Goal: Transaction & Acquisition: Book appointment/travel/reservation

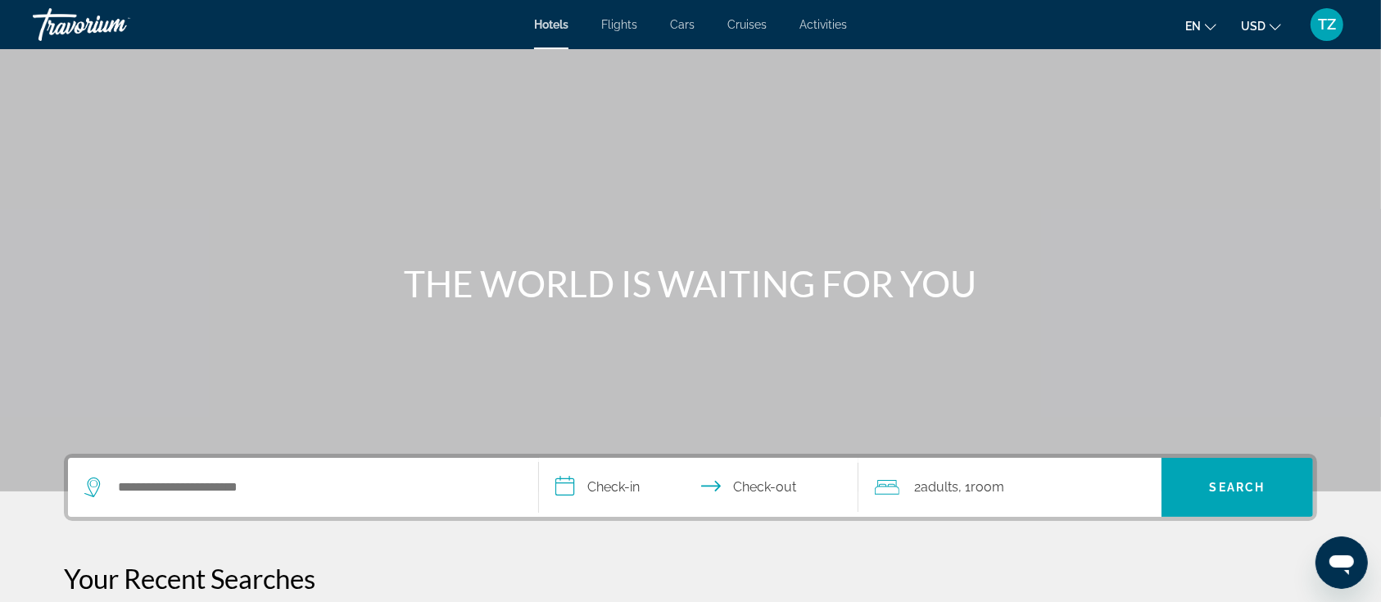
click at [260, 501] on div "Search widget" at bounding box center [302, 487] width 437 height 59
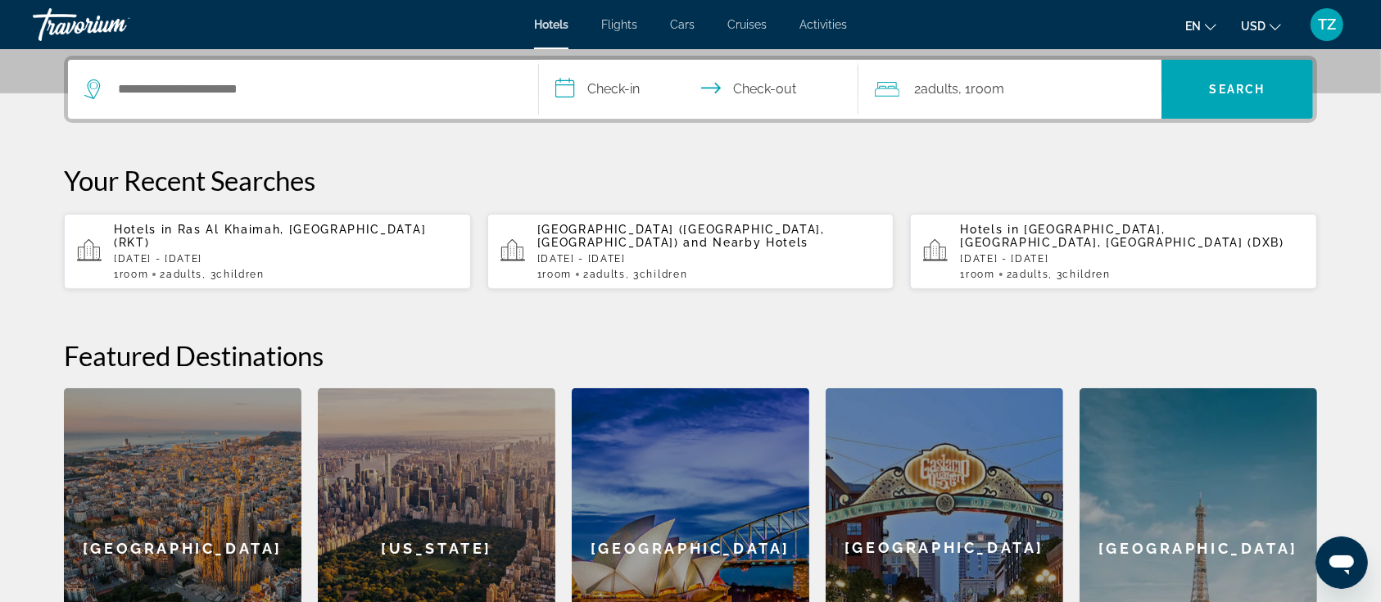
scroll to position [400, 0]
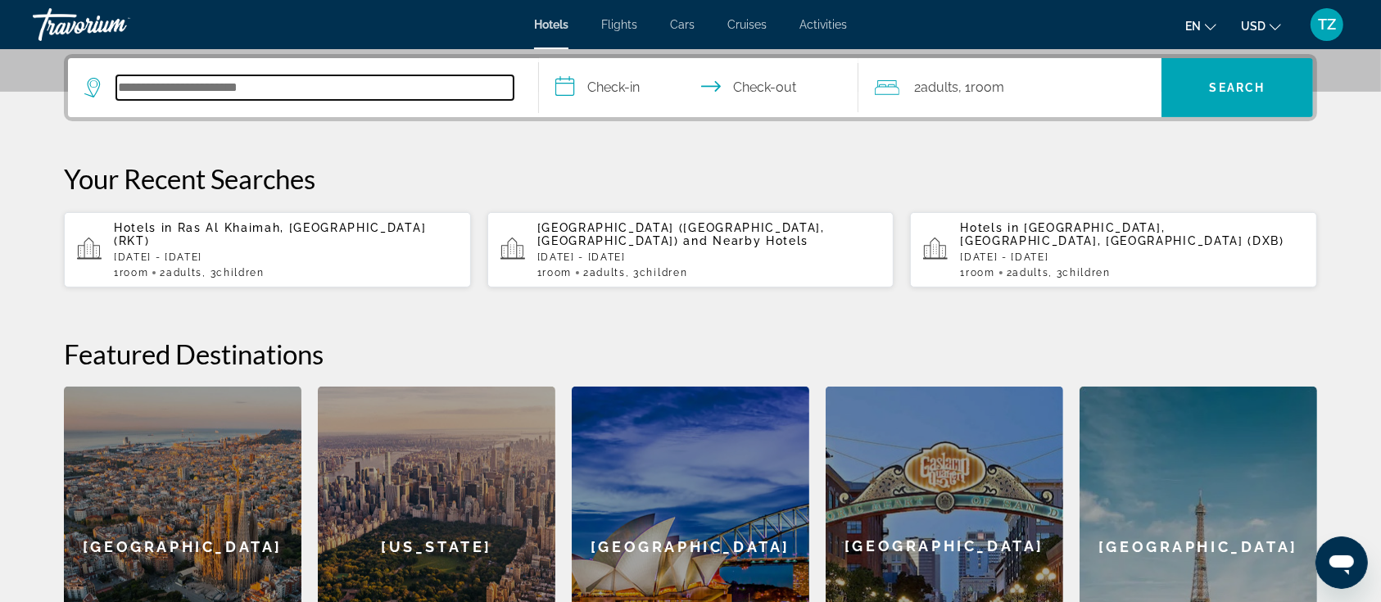
click at [289, 77] on input "Search hotel destination" at bounding box center [314, 87] width 397 height 25
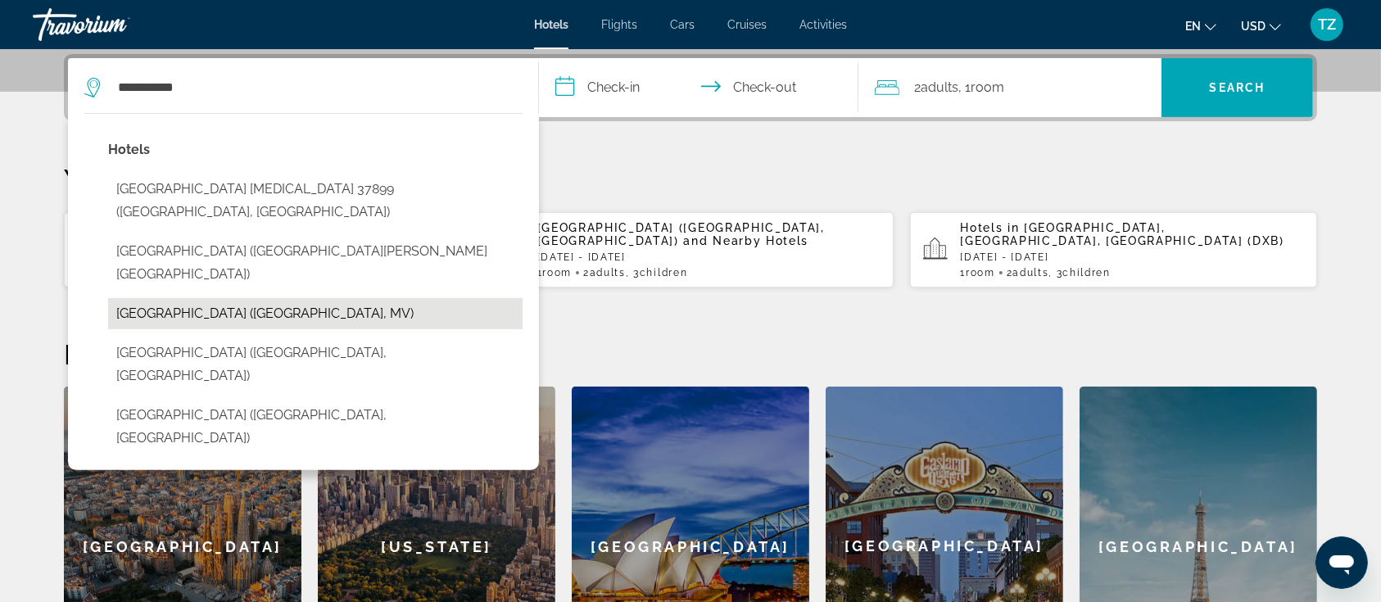
click at [267, 298] on button "[GEOGRAPHIC_DATA] ([GEOGRAPHIC_DATA], MV)" at bounding box center [315, 313] width 415 height 31
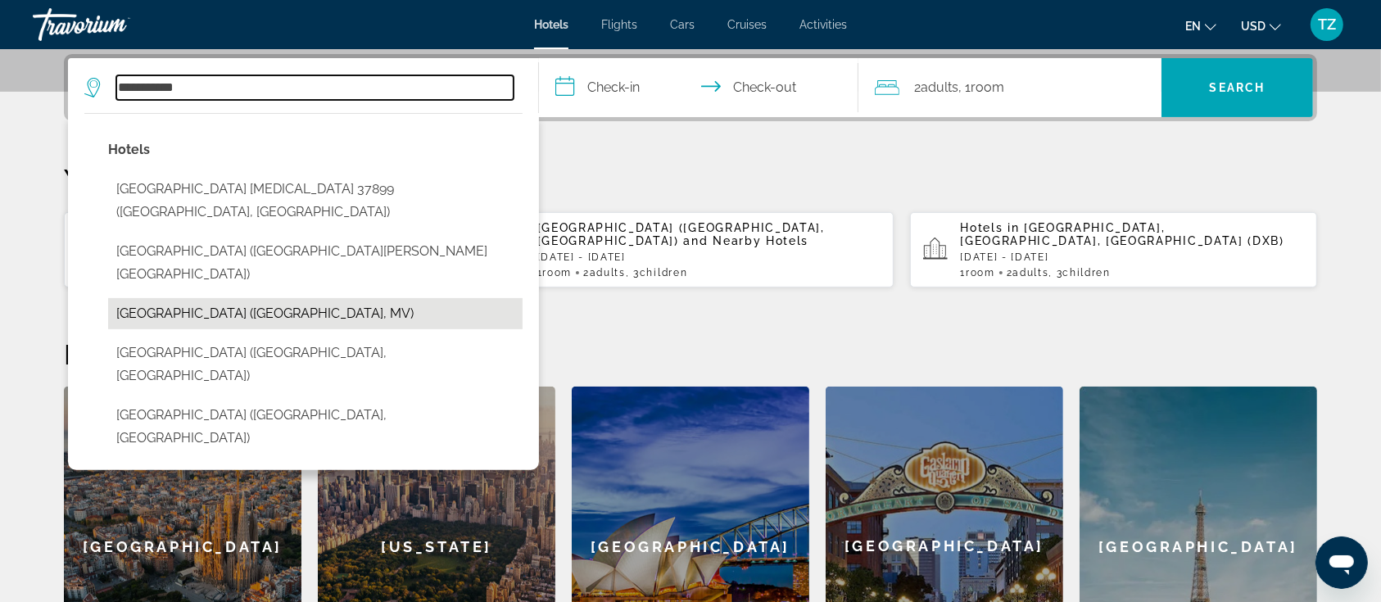
type input "**********"
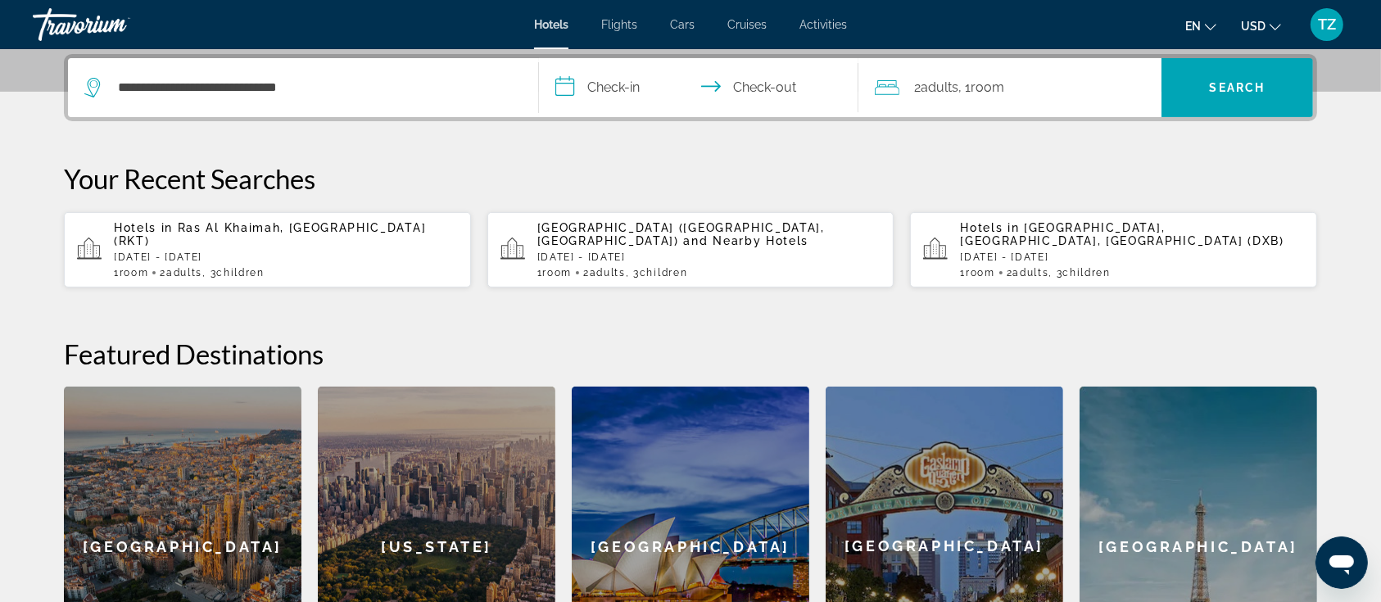
click at [613, 81] on input "**********" at bounding box center [702, 90] width 326 height 64
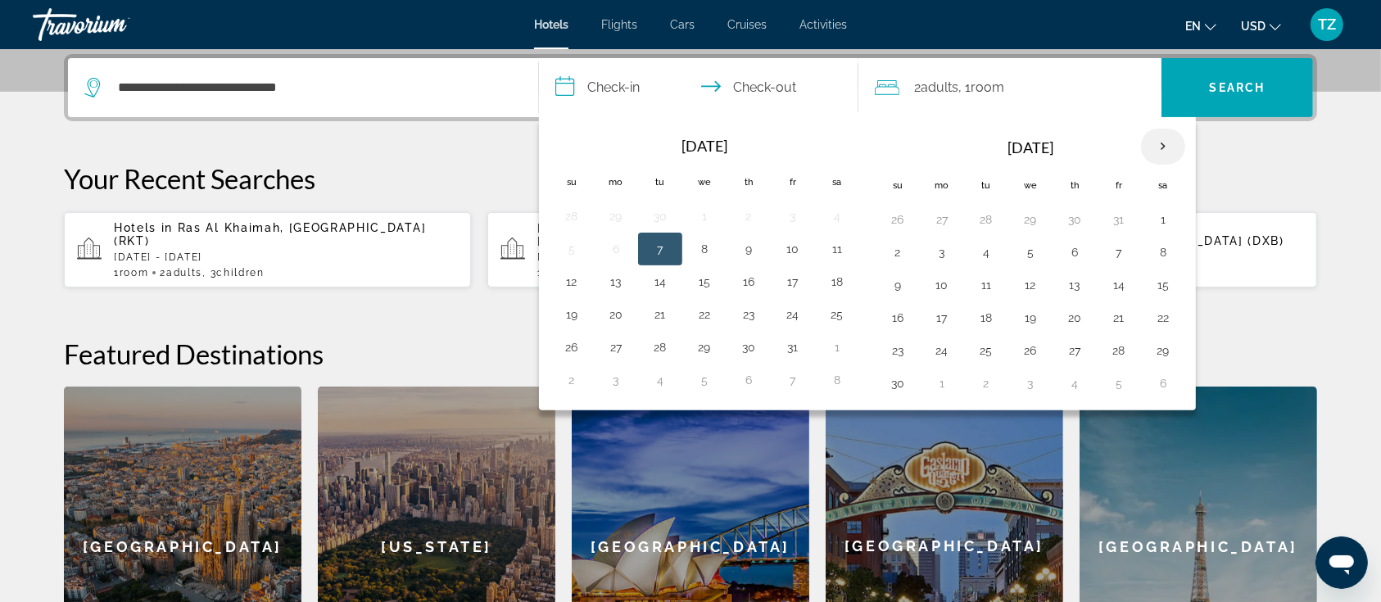
click at [1159, 146] on th "Next month" at bounding box center [1163, 147] width 44 height 36
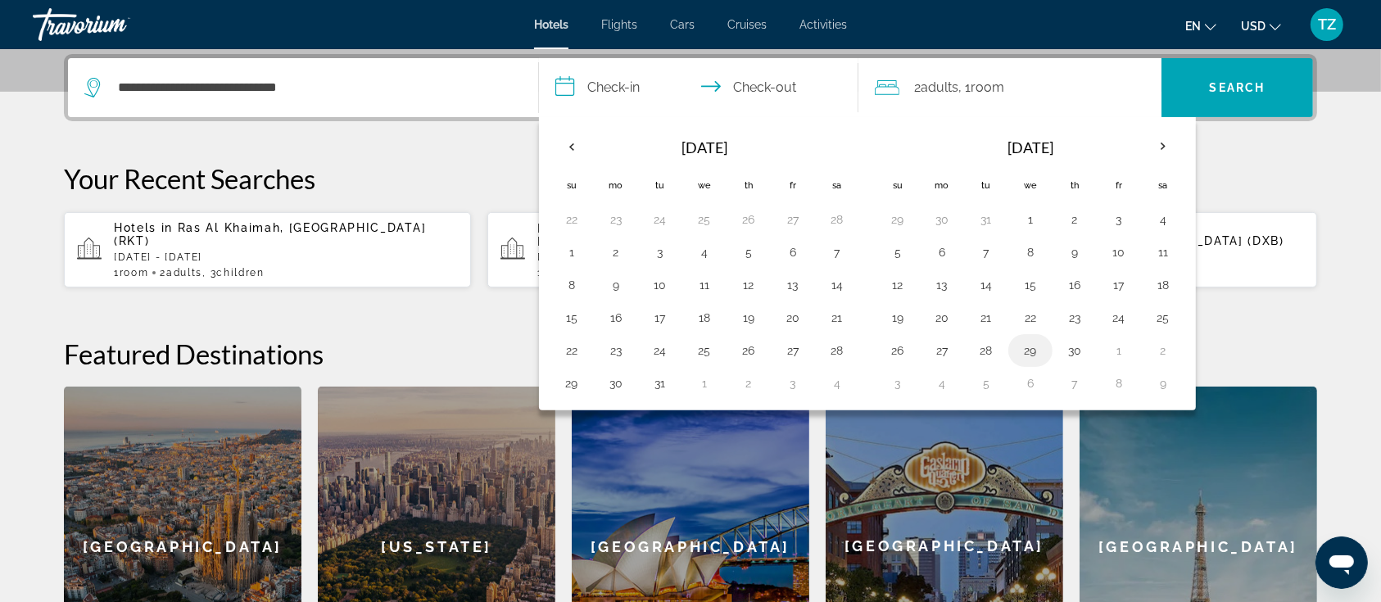
click at [1026, 351] on button "29" at bounding box center [1030, 350] width 26 height 23
click at [1159, 148] on th "Next month" at bounding box center [1163, 147] width 44 height 36
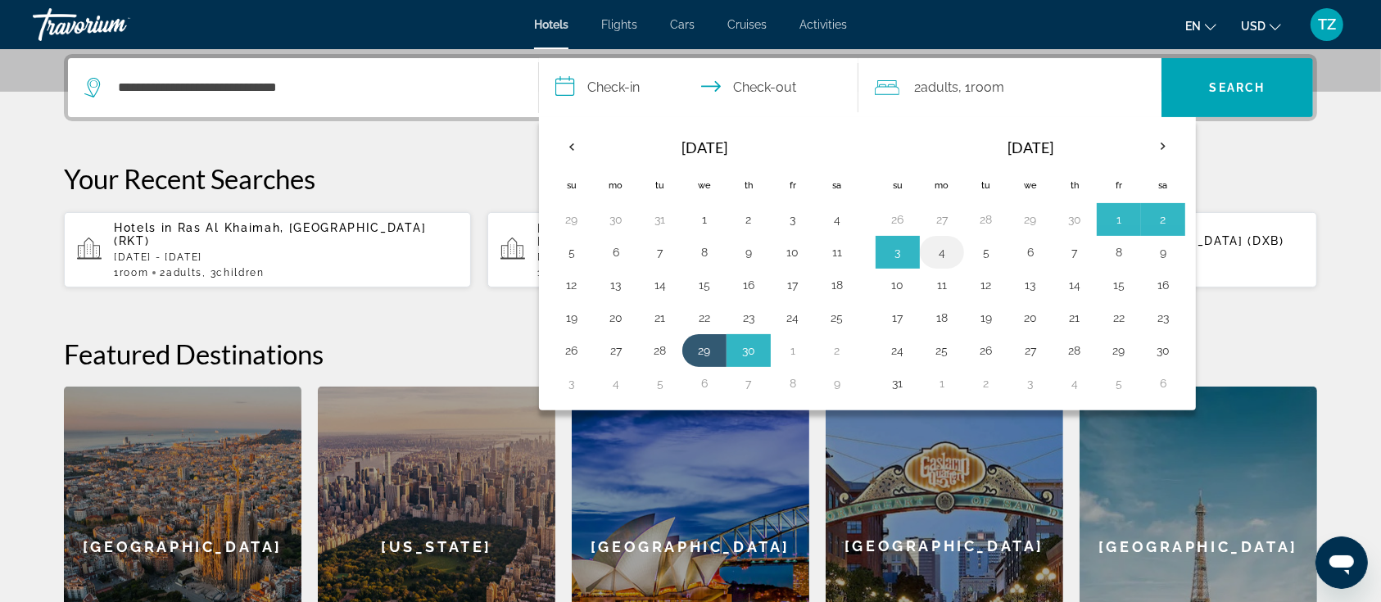
click at [945, 246] on button "4" at bounding box center [942, 252] width 26 height 23
type input "**********"
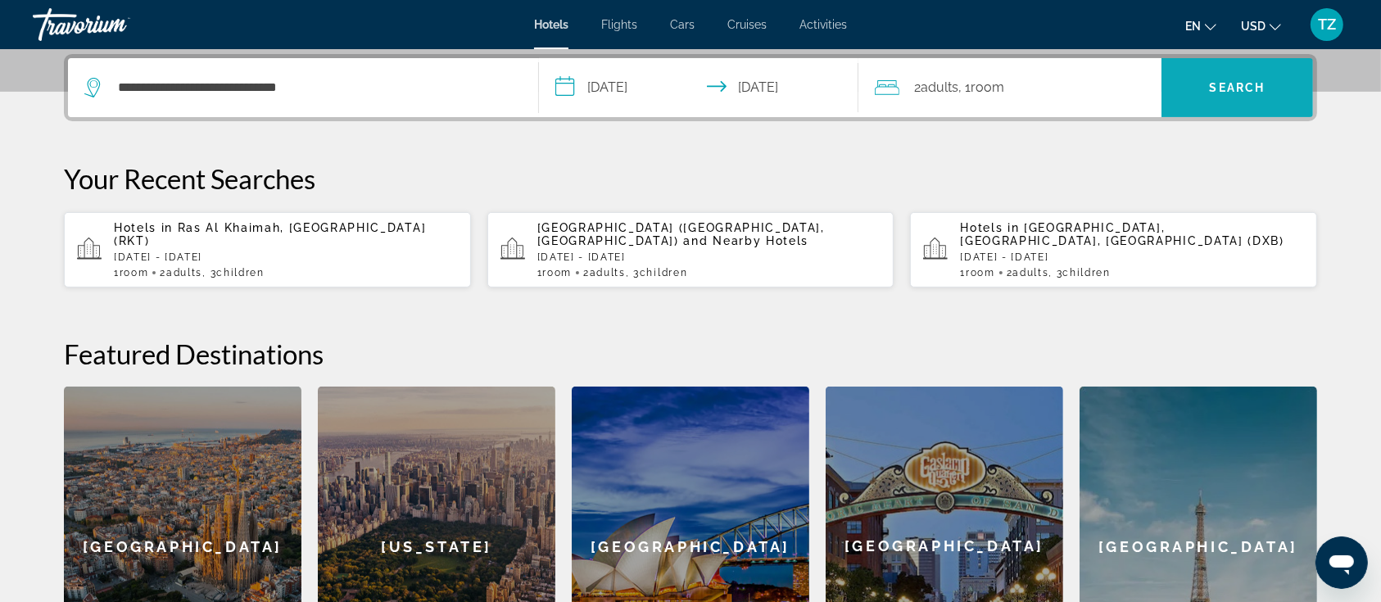
click at [1221, 86] on span "Search" at bounding box center [1238, 87] width 56 height 13
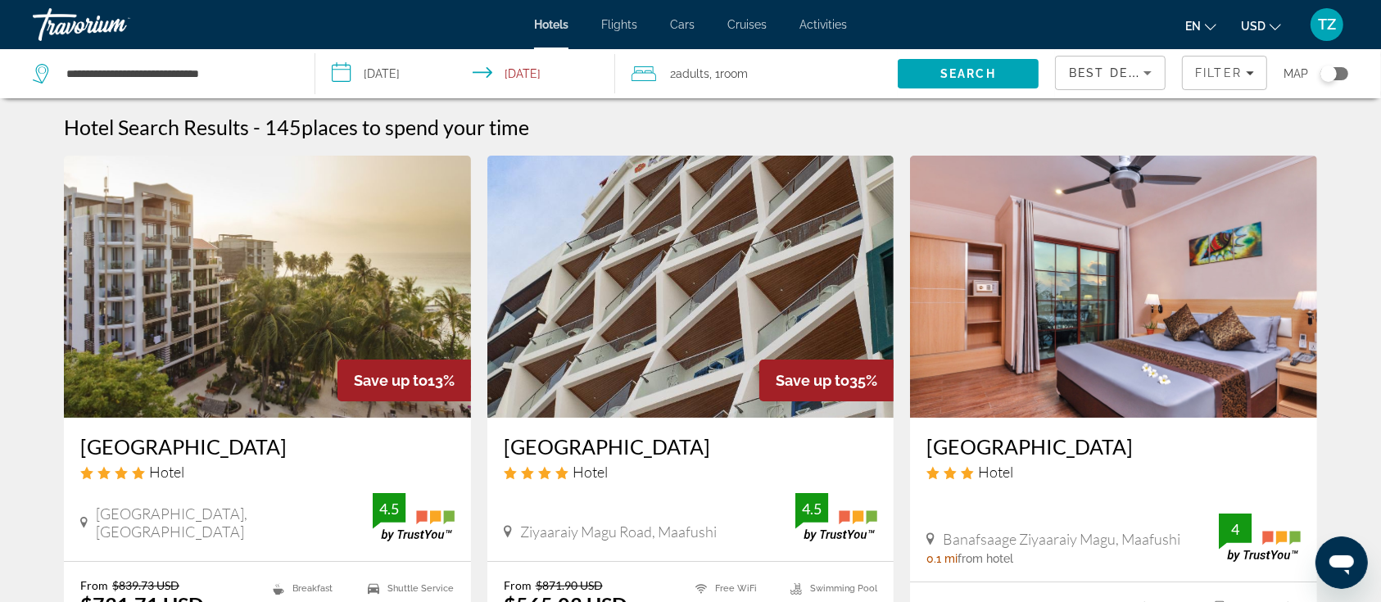
click at [470, 81] on input "**********" at bounding box center [468, 76] width 306 height 54
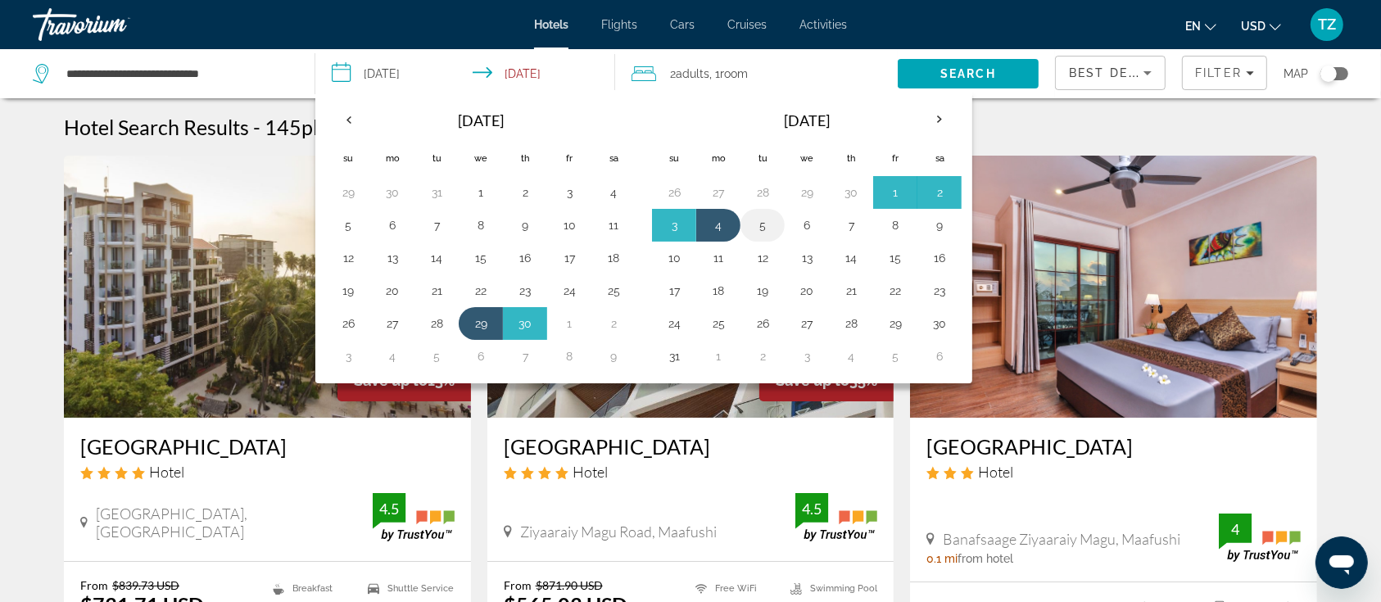
click at [758, 224] on button "5" at bounding box center [763, 225] width 26 height 23
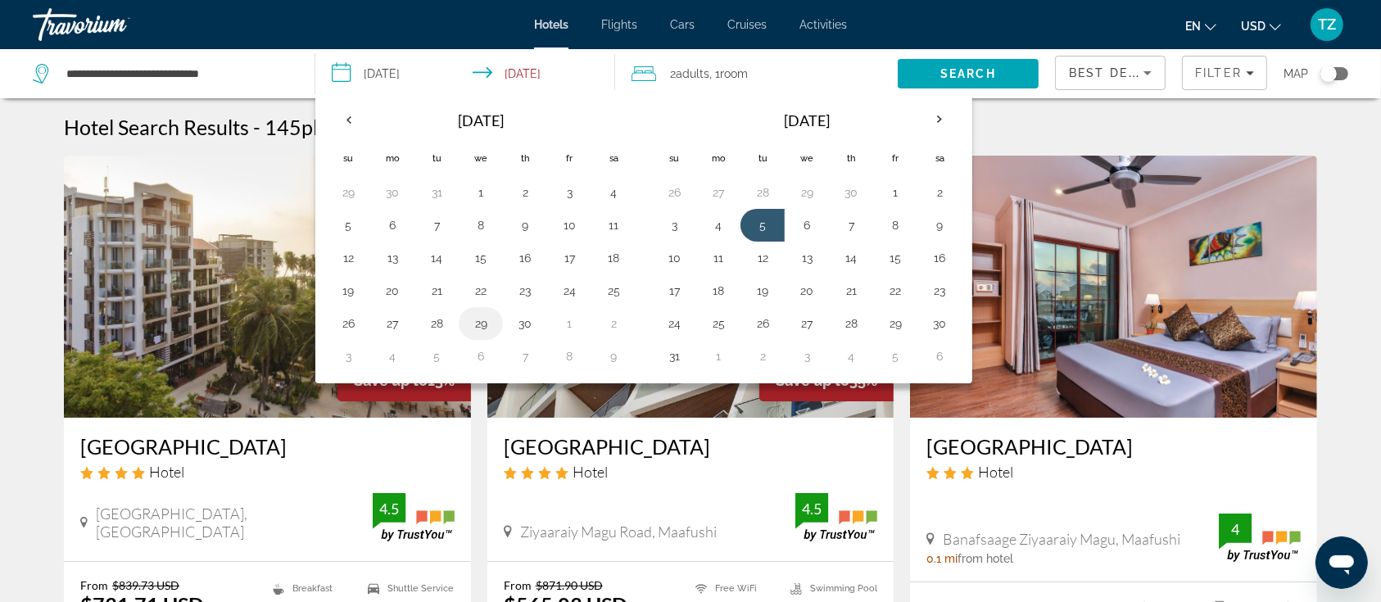
click at [494, 325] on td "29" at bounding box center [481, 323] width 44 height 33
click at [482, 321] on button "29" at bounding box center [481, 323] width 26 height 23
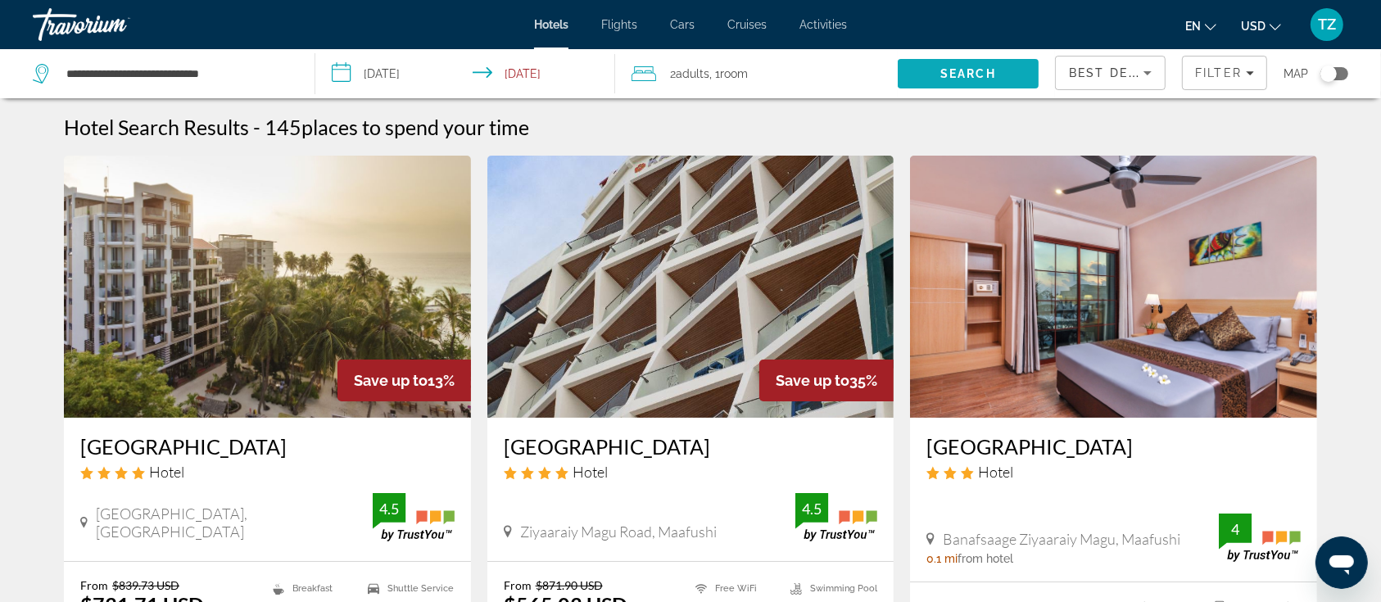
click at [954, 71] on span "Search" at bounding box center [968, 73] width 56 height 13
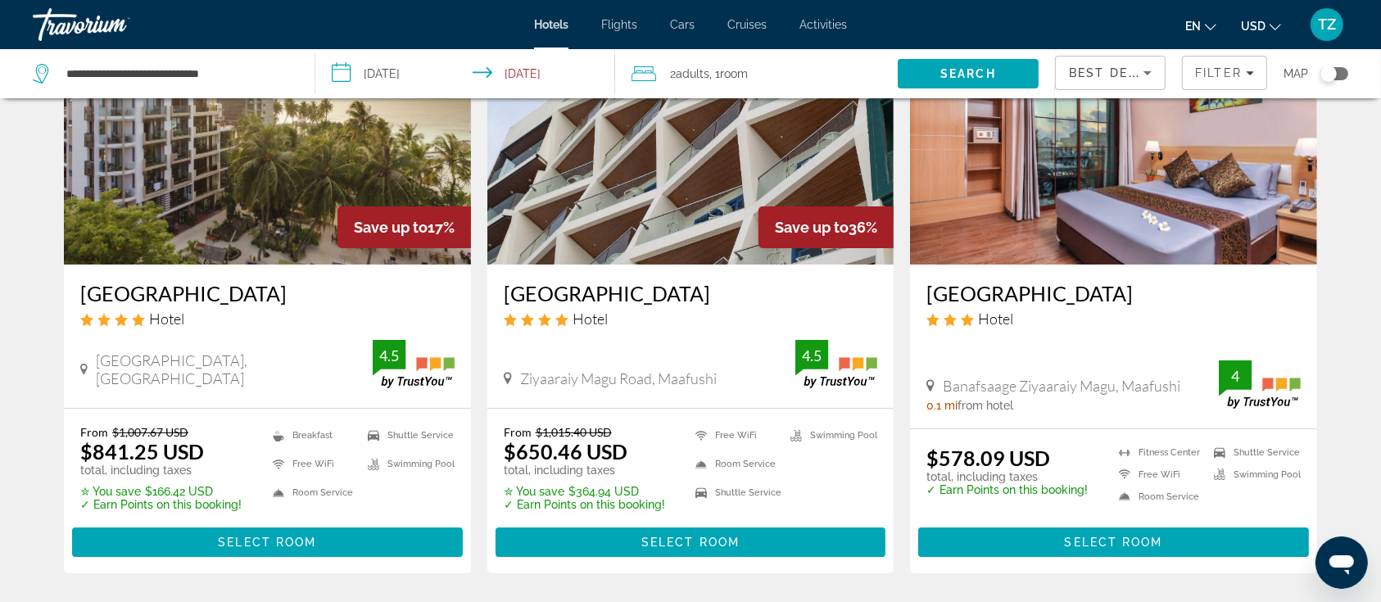
scroll to position [218, 0]
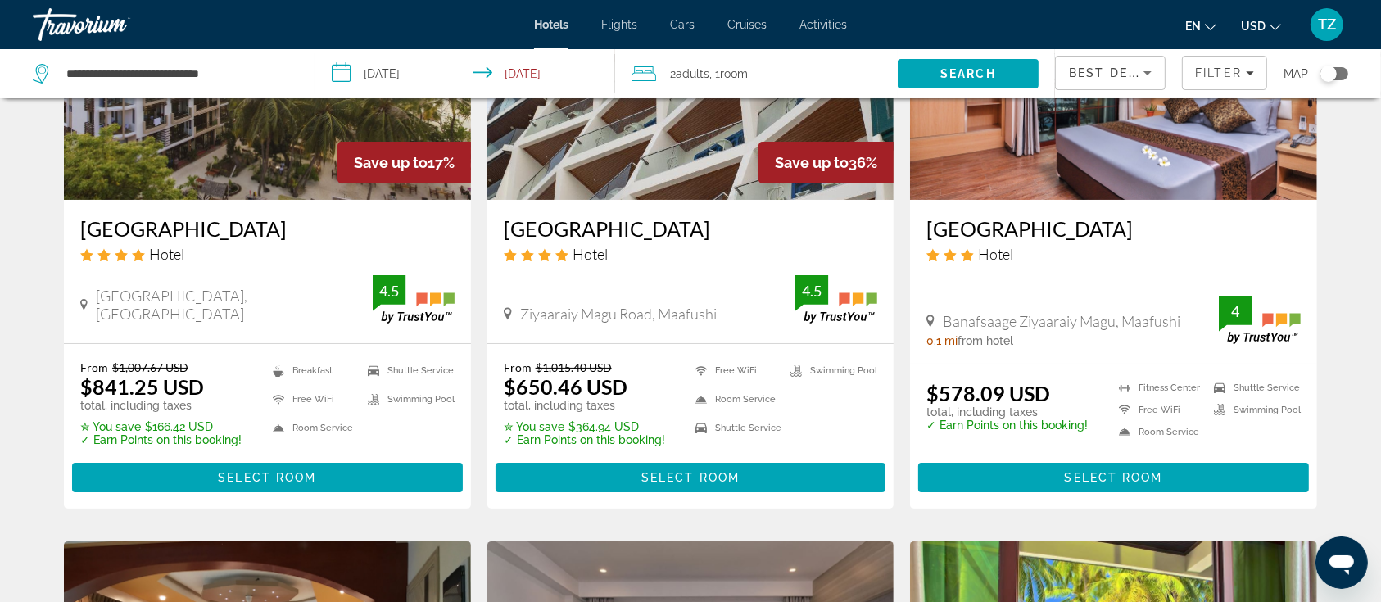
drag, startPoint x: 524, startPoint y: 77, endPoint x: 531, endPoint y: 86, distance: 11.1
click at [523, 77] on input "**********" at bounding box center [468, 76] width 306 height 54
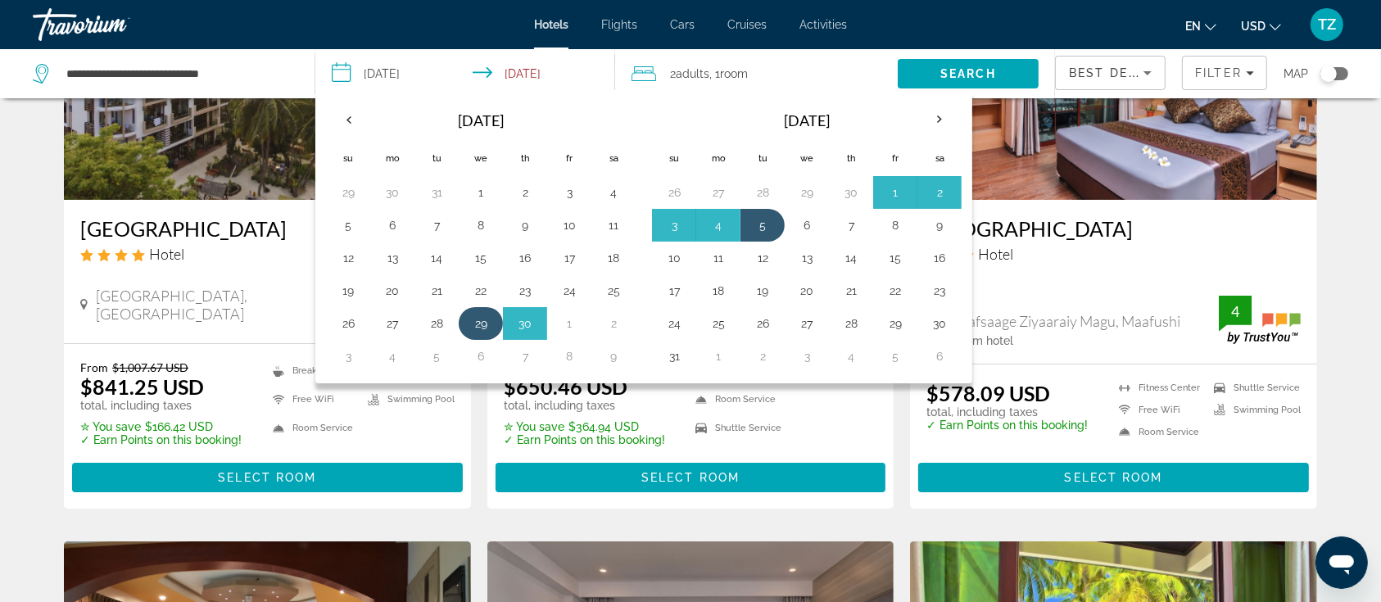
click at [485, 317] on button "29" at bounding box center [481, 323] width 26 height 23
click at [708, 226] on button "4" at bounding box center [718, 225] width 26 height 23
type input "**********"
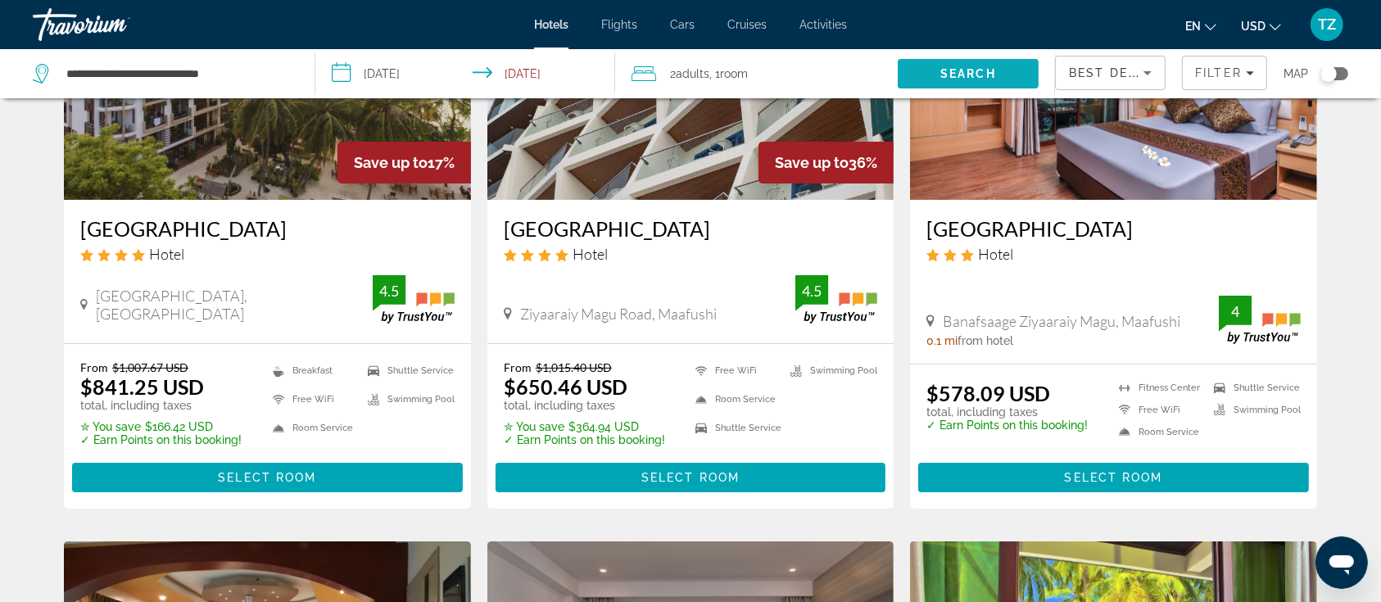
click at [975, 67] on span "Search" at bounding box center [968, 73] width 56 height 13
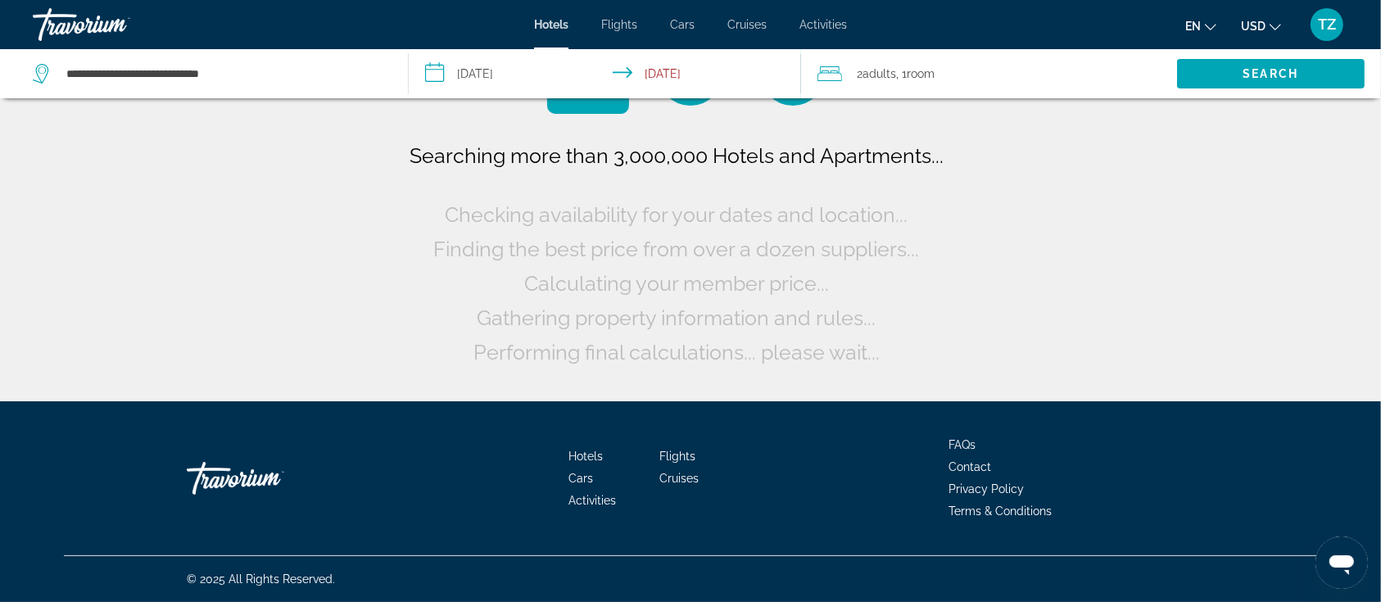
scroll to position [0, 0]
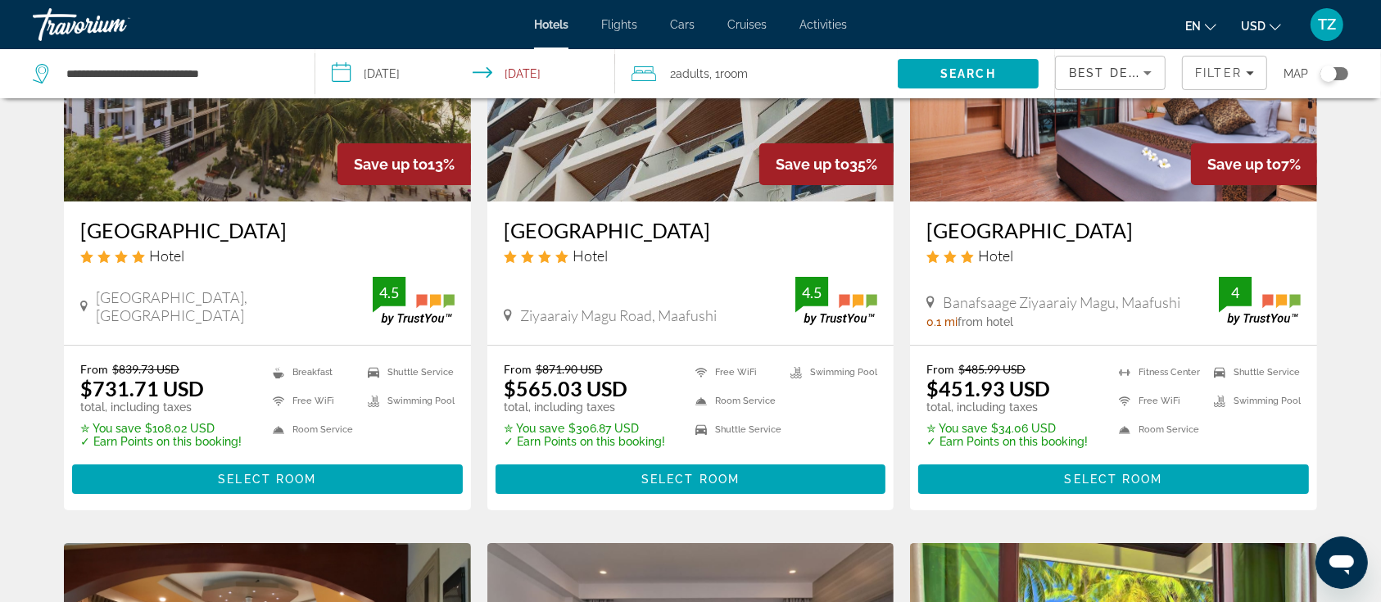
scroll to position [218, 0]
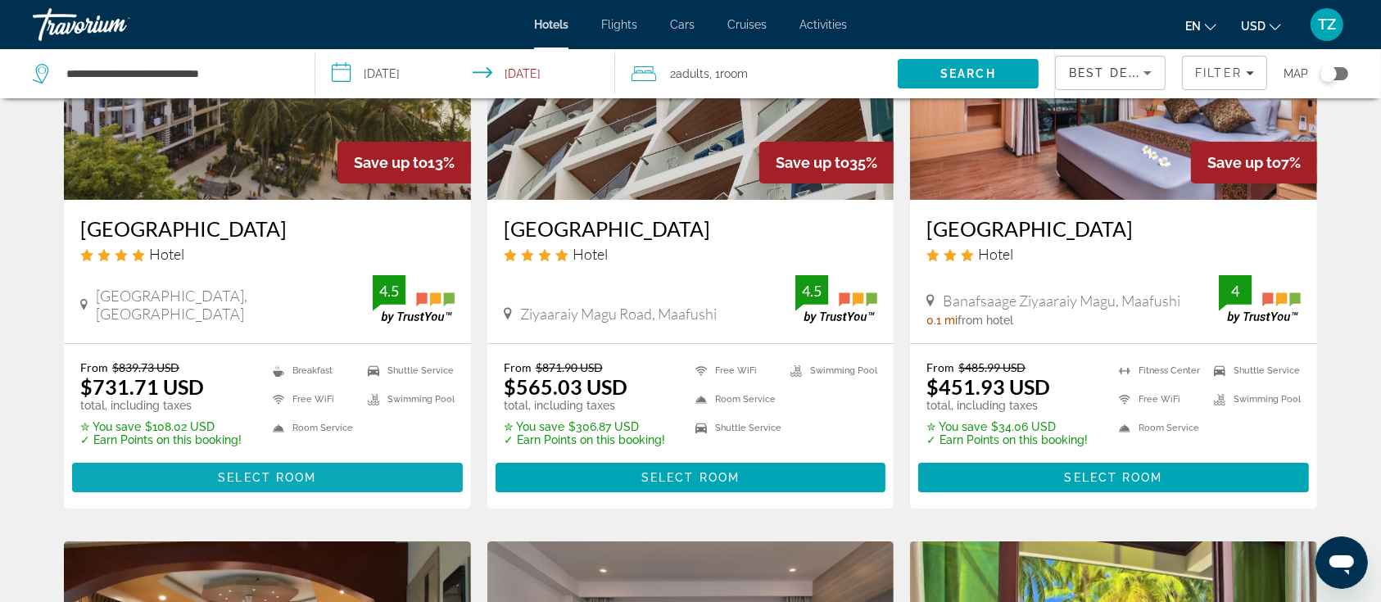
click at [307, 471] on span "Select Room" at bounding box center [267, 477] width 98 height 13
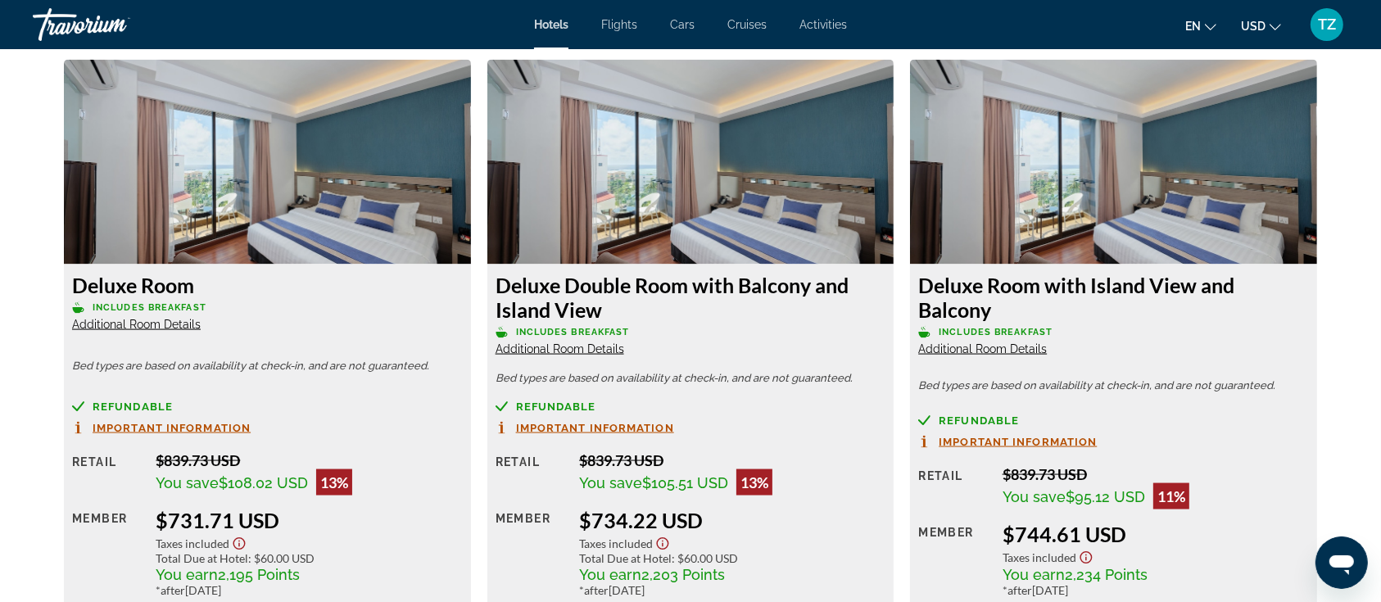
scroll to position [2294, 0]
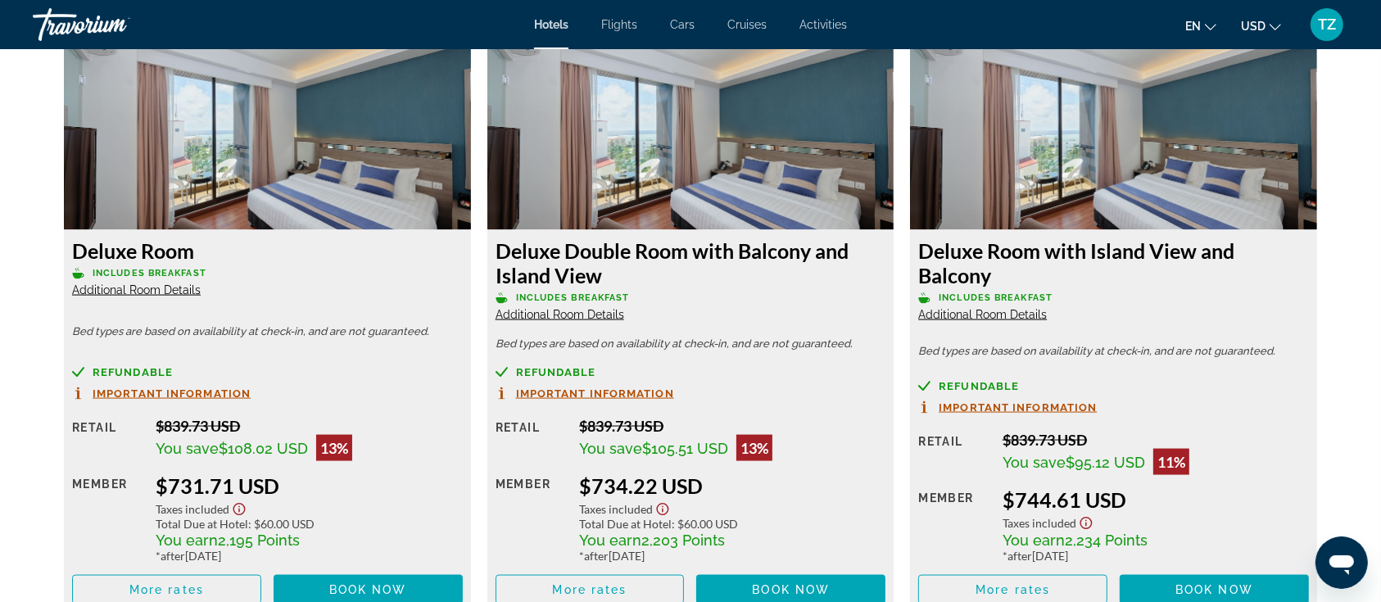
click at [165, 288] on span "Additional Room Details" at bounding box center [136, 289] width 129 height 13
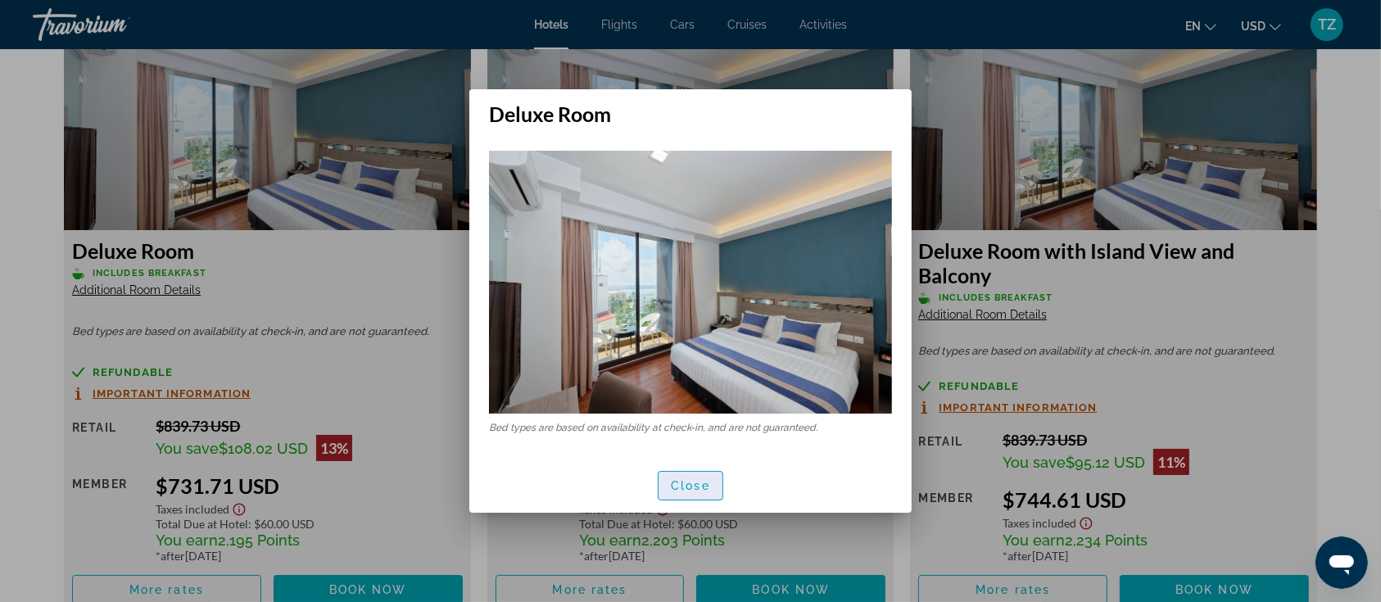
click at [695, 486] on span "Close" at bounding box center [690, 485] width 39 height 13
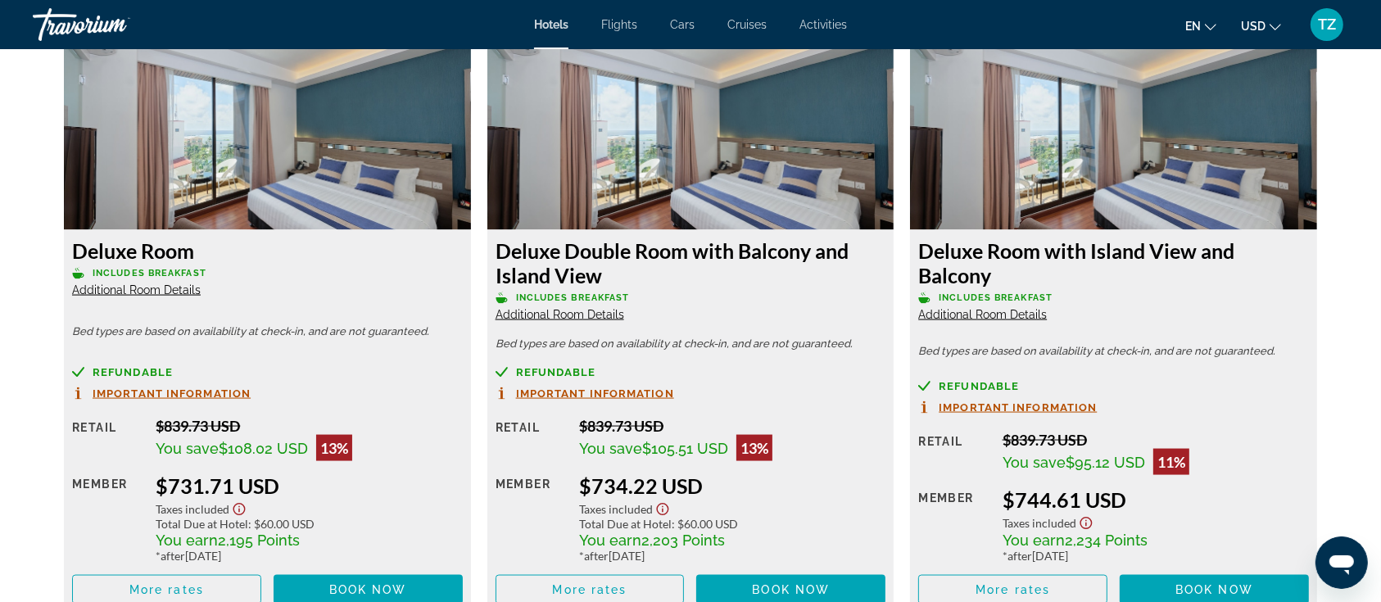
click at [581, 319] on span "Additional Room Details" at bounding box center [560, 314] width 129 height 13
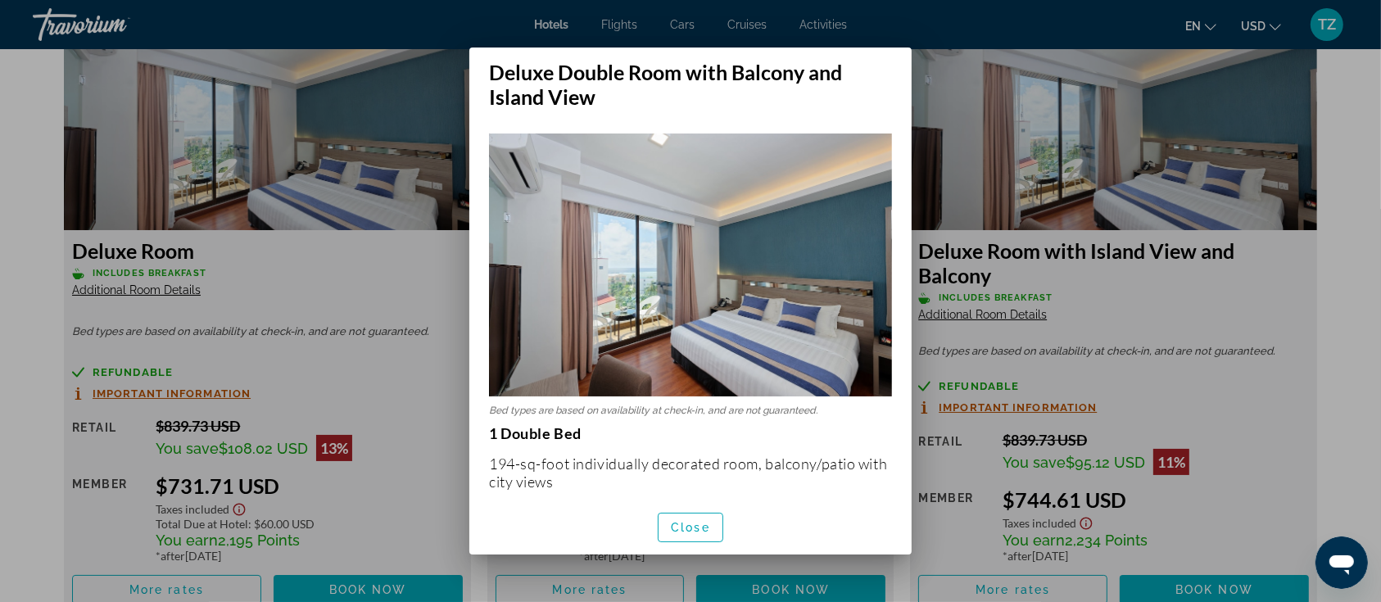
scroll to position [0, 0]
click at [695, 527] on span "Close" at bounding box center [690, 527] width 39 height 13
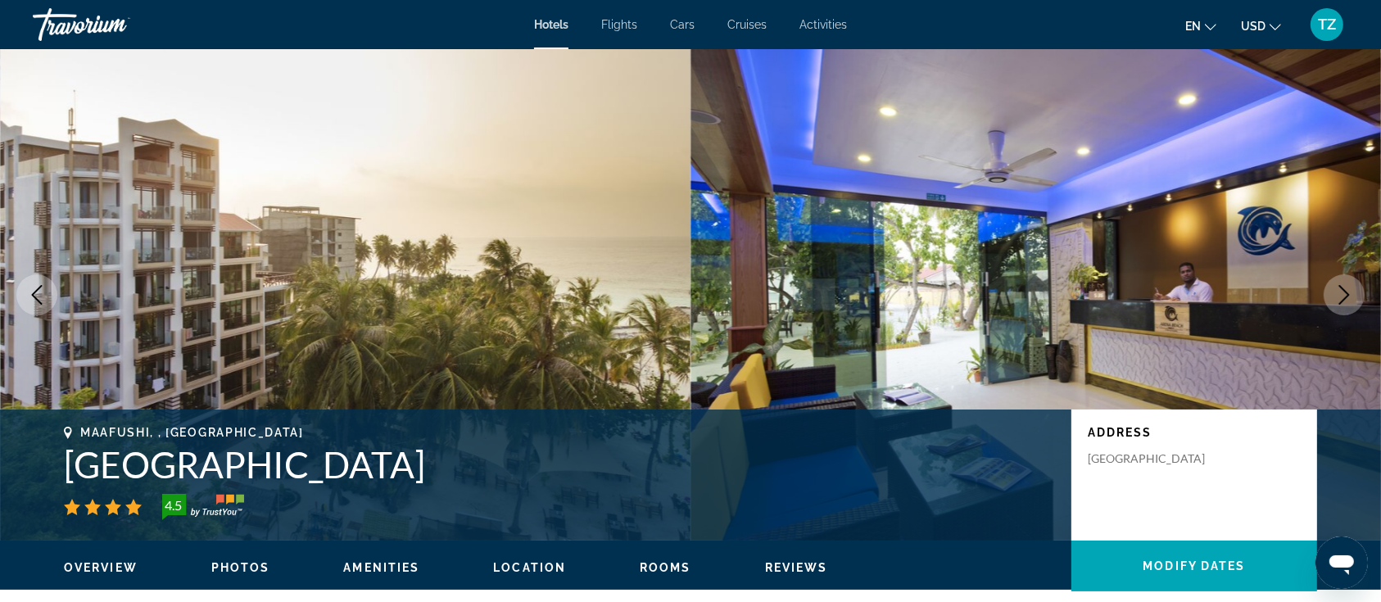
scroll to position [2294, 0]
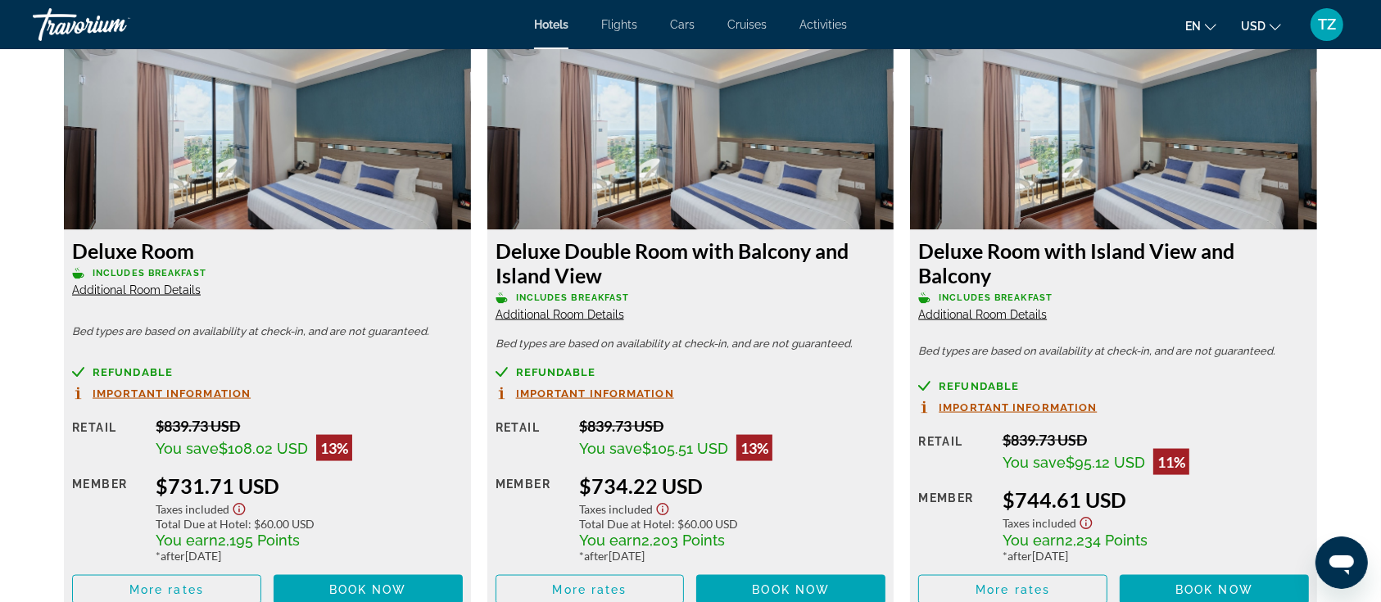
click at [183, 295] on span "Additional Room Details" at bounding box center [136, 289] width 129 height 13
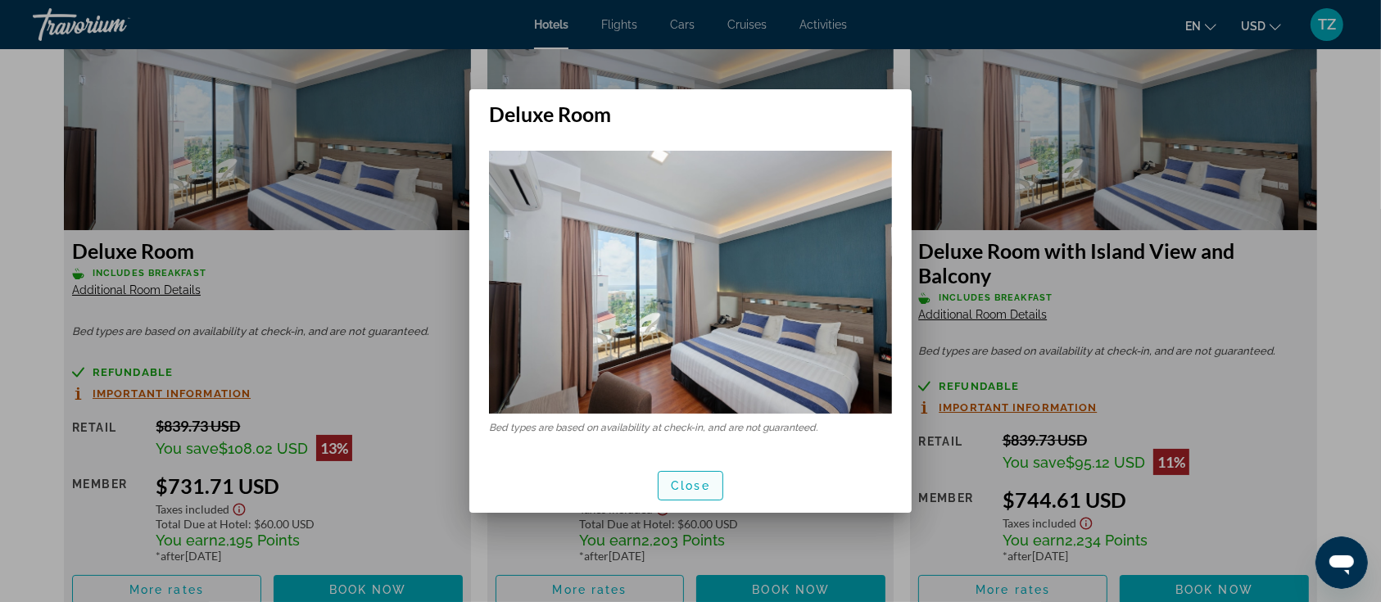
click at [691, 482] on span "Close" at bounding box center [690, 485] width 39 height 13
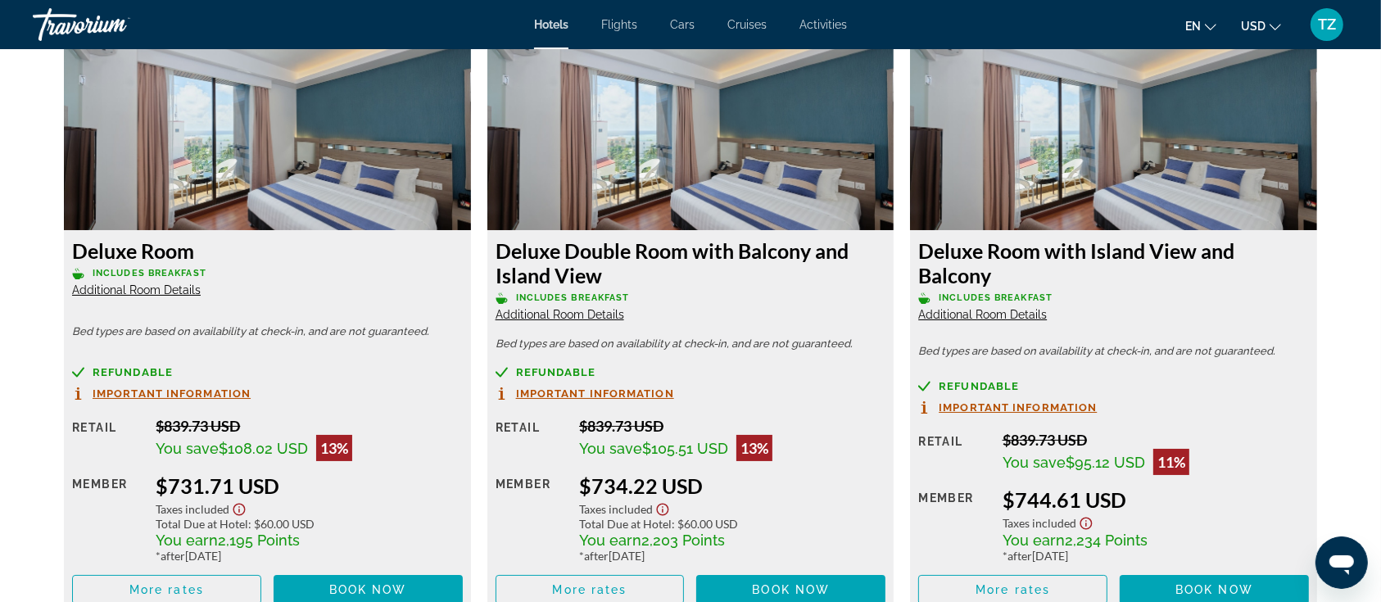
scroll to position [2294, 0]
click at [573, 318] on span "Additional Room Details" at bounding box center [560, 314] width 129 height 13
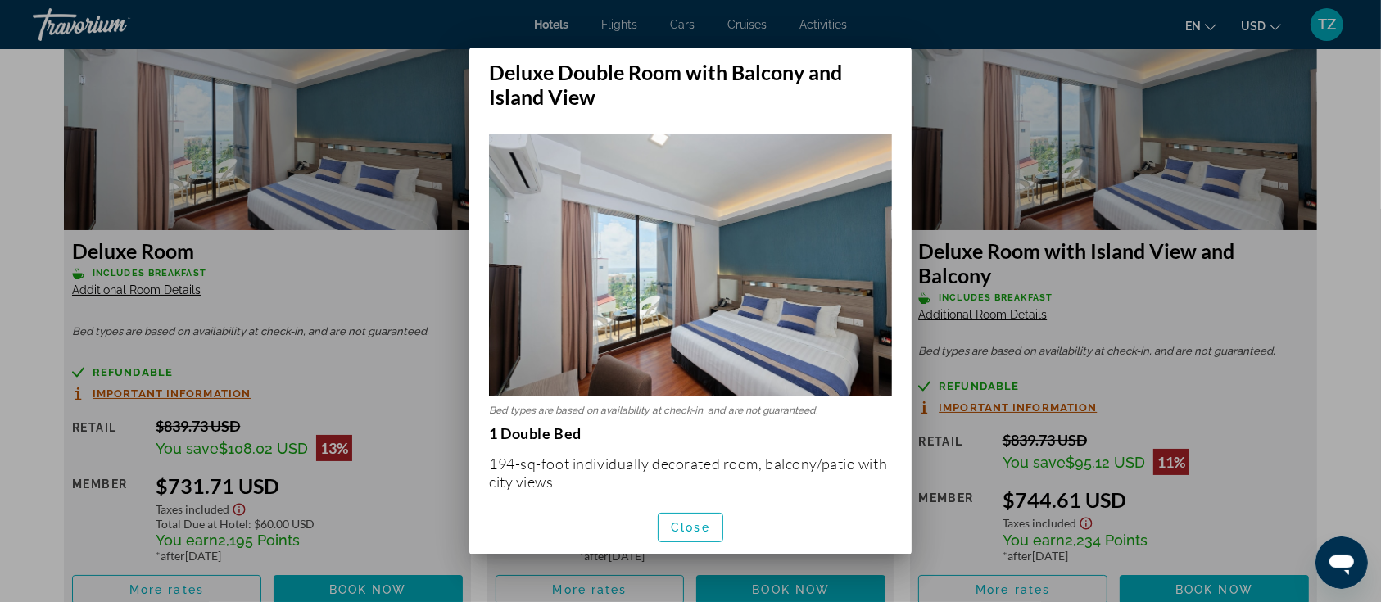
scroll to position [0, 0]
click at [709, 528] on span "Close" at bounding box center [690, 527] width 39 height 13
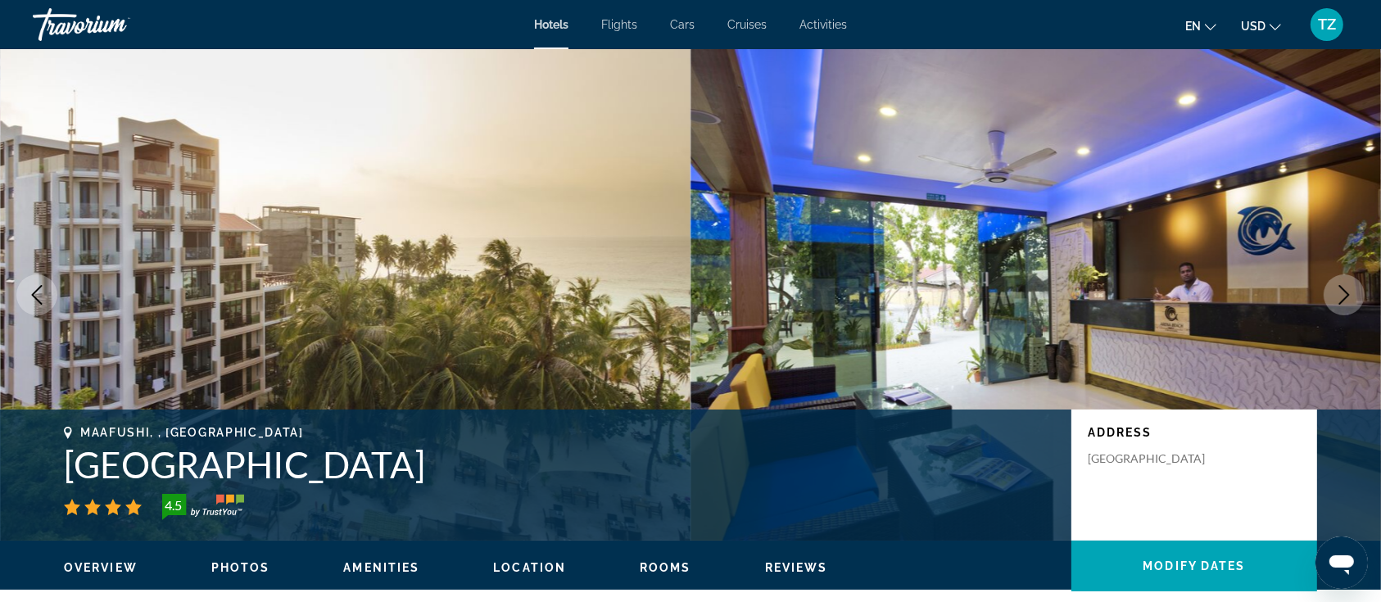
scroll to position [2294, 0]
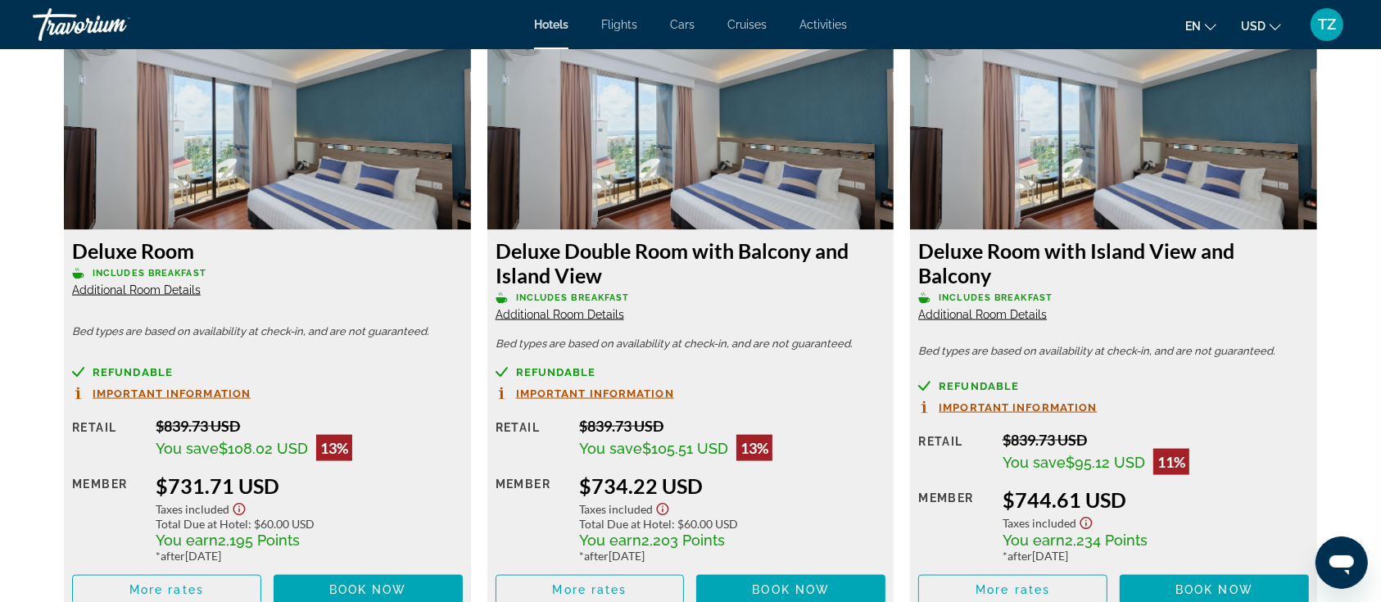
click at [967, 317] on span "Additional Room Details" at bounding box center [982, 314] width 129 height 13
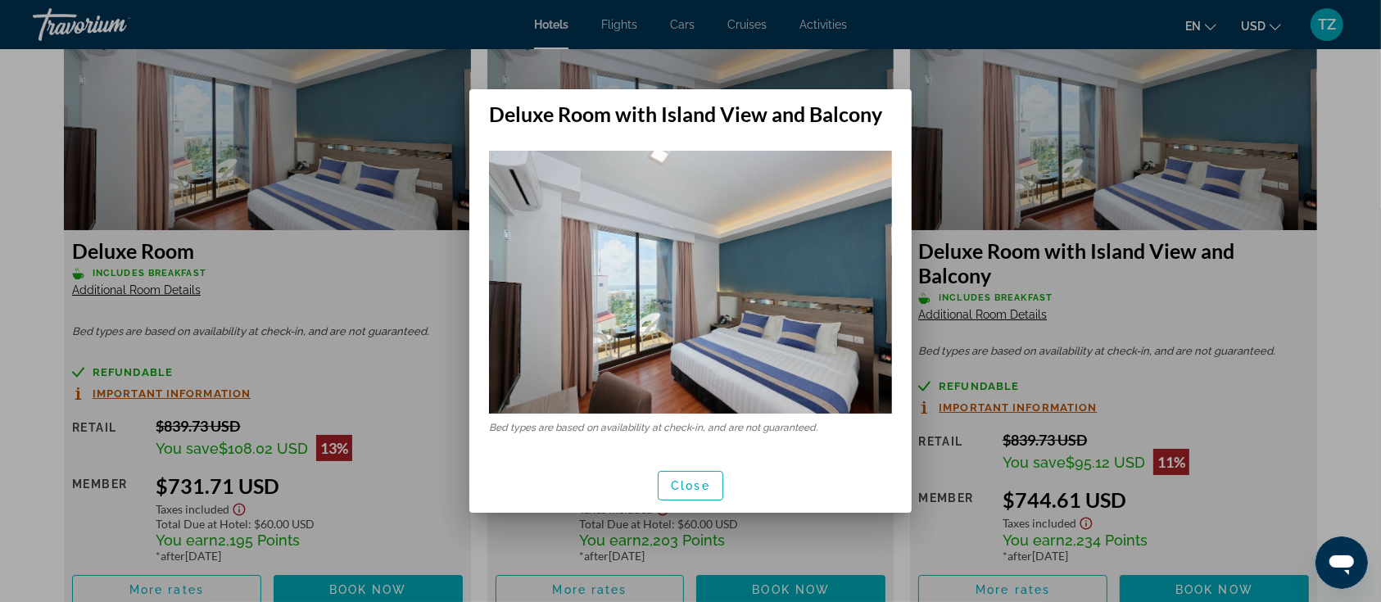
scroll to position [0, 0]
click at [698, 486] on span "Close" at bounding box center [690, 485] width 39 height 13
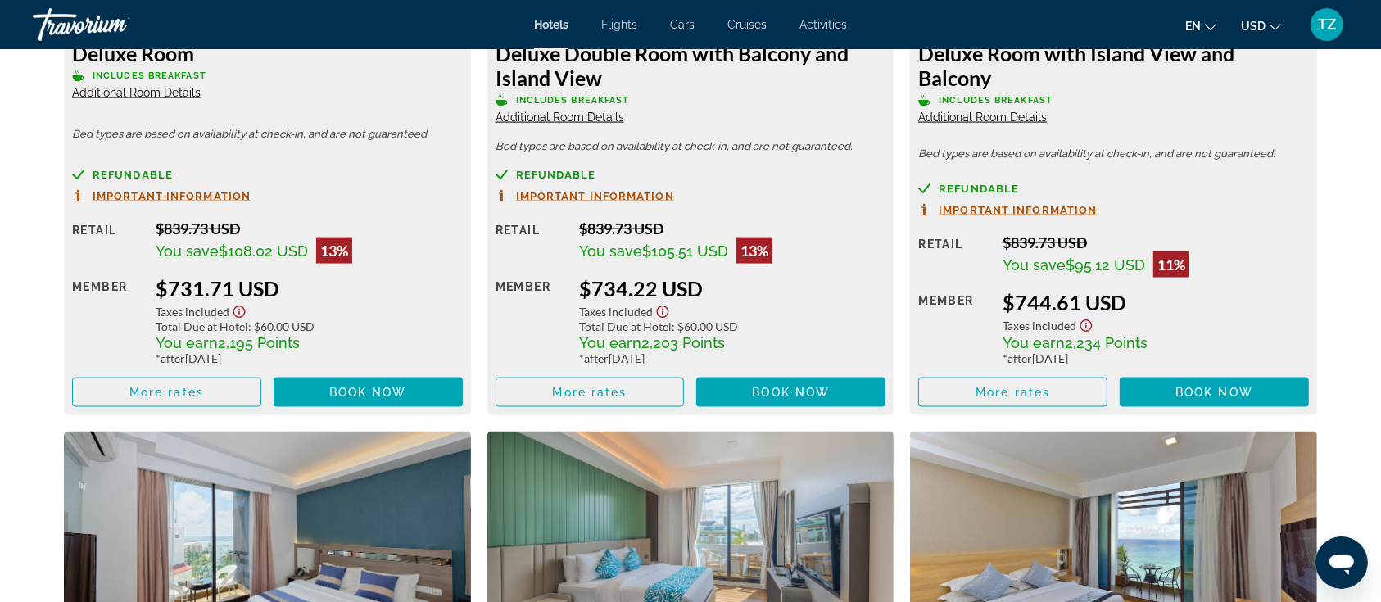
scroll to position [2512, 0]
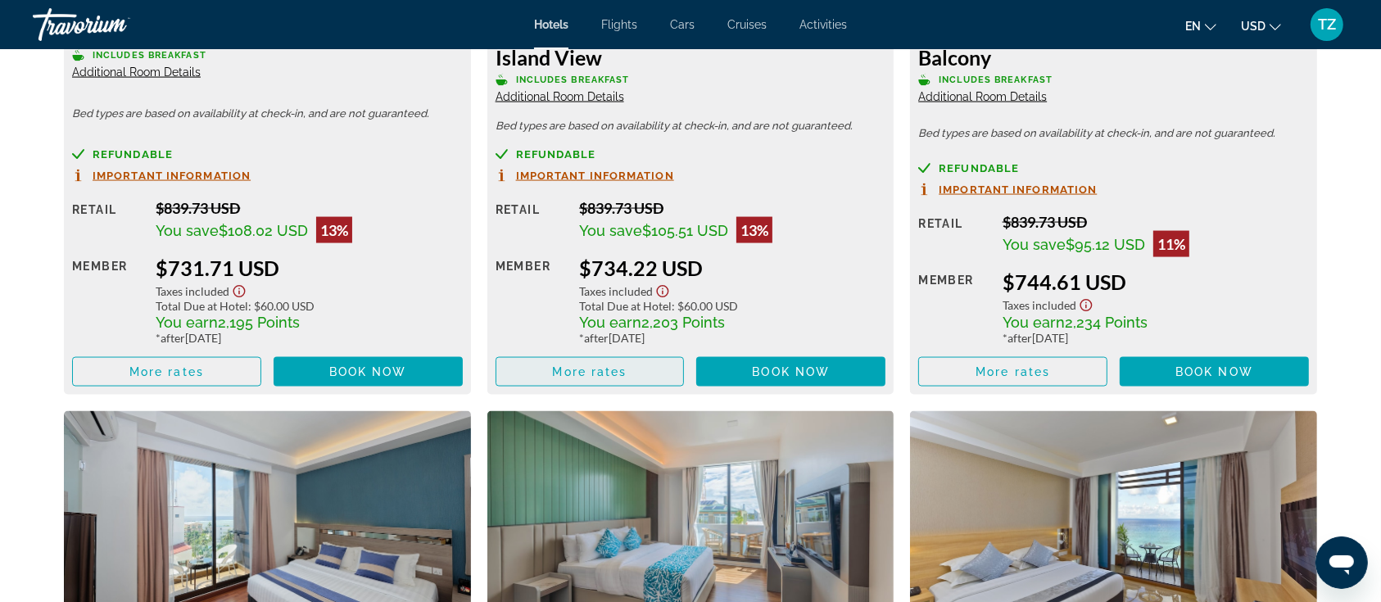
click at [602, 378] on span "More rates" at bounding box center [590, 371] width 75 height 13
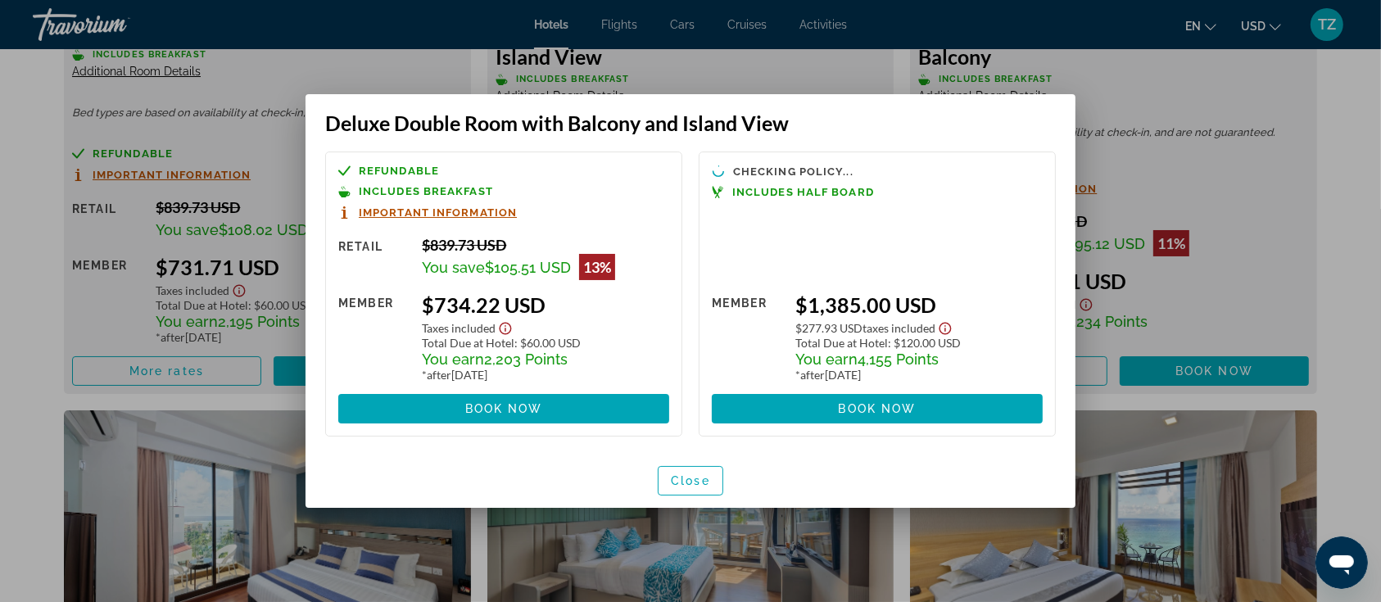
scroll to position [0, 0]
click at [719, 484] on span "button" at bounding box center [691, 480] width 64 height 39
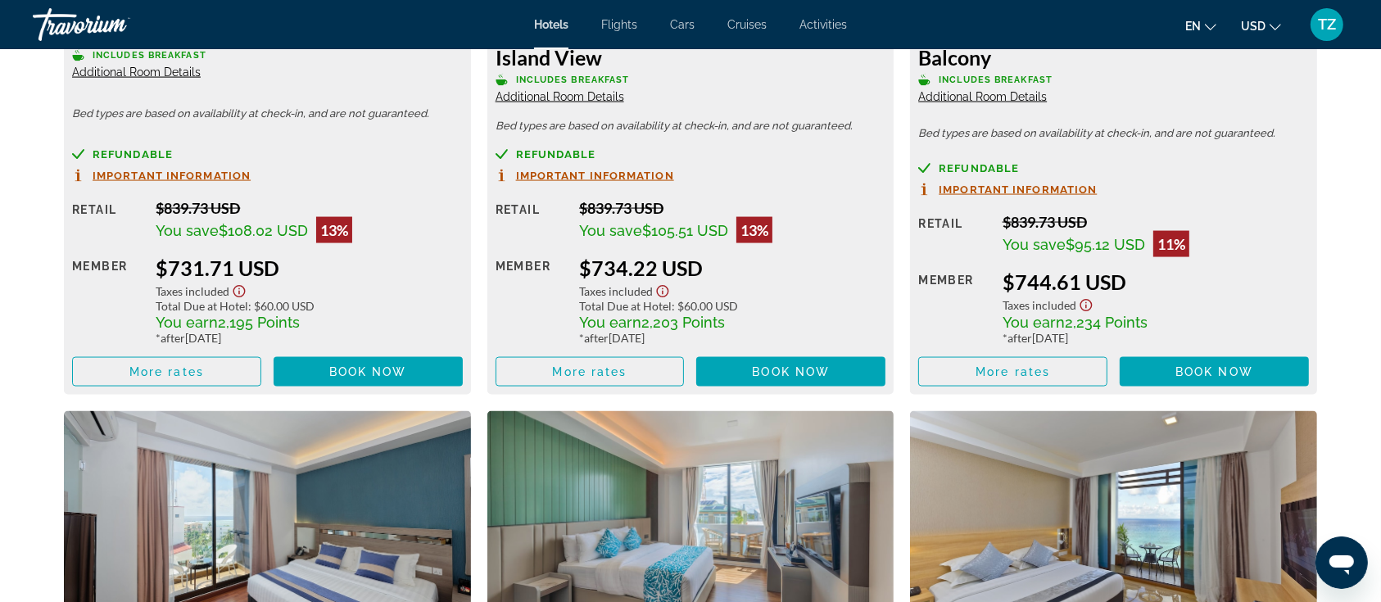
scroll to position [2403, 0]
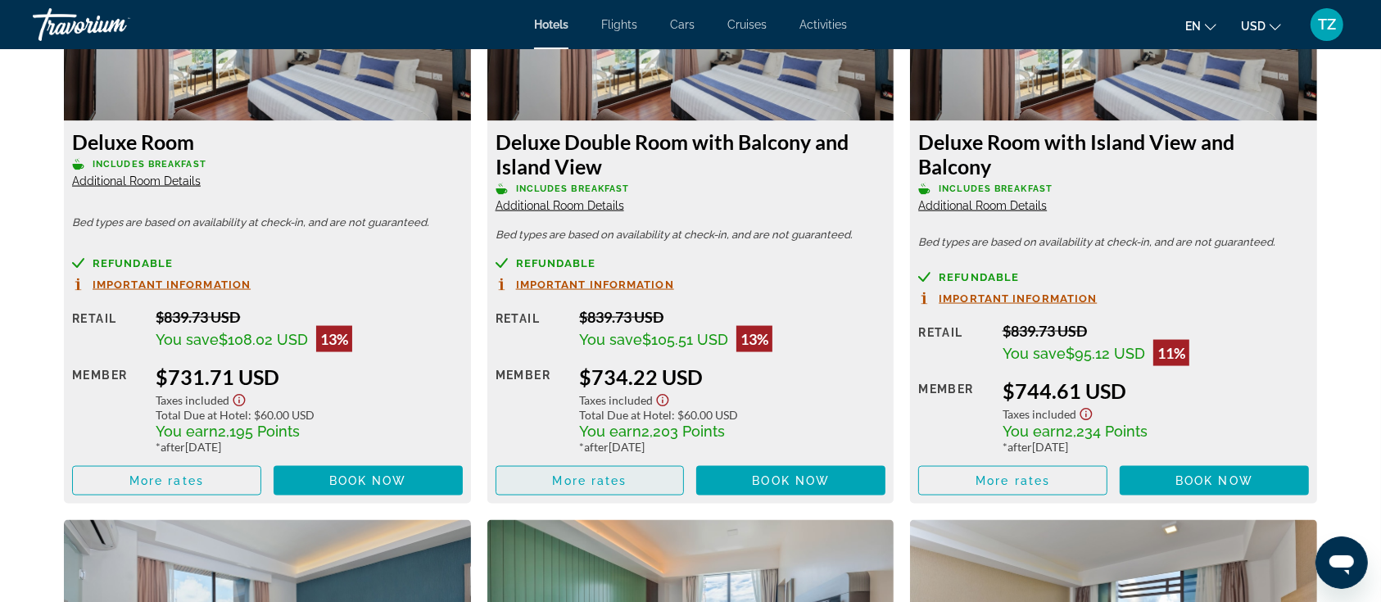
click at [636, 489] on span "Main content" at bounding box center [590, 480] width 188 height 39
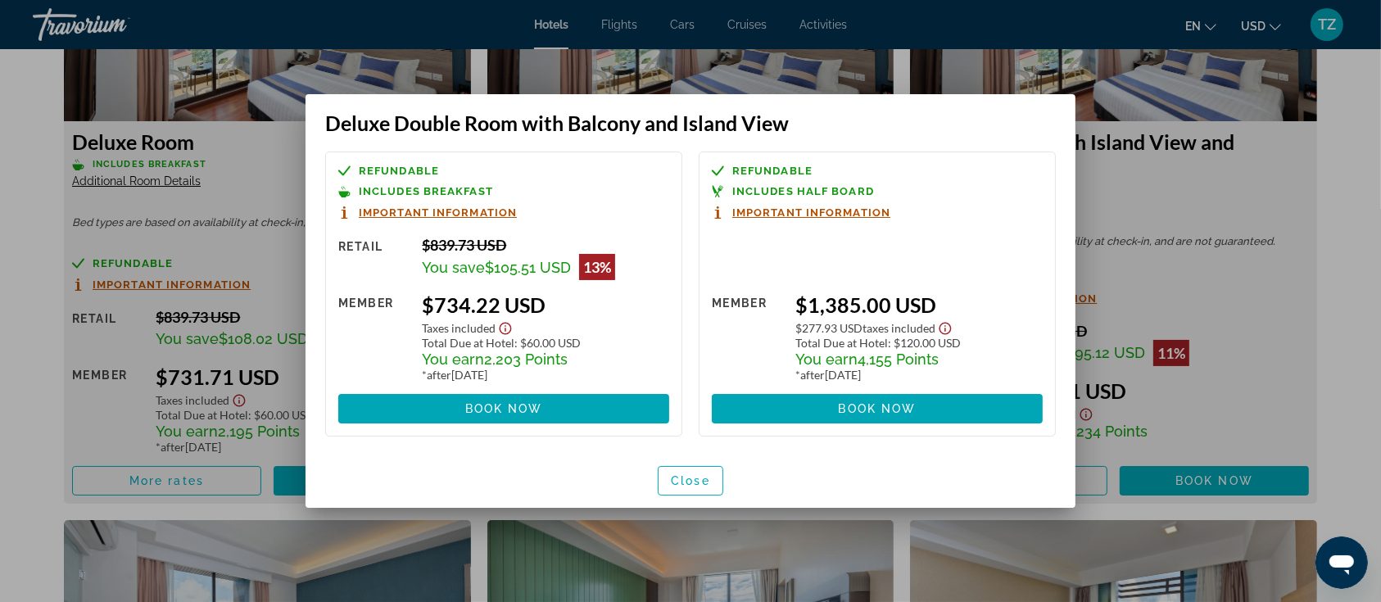
scroll to position [0, 0]
click at [695, 482] on span "Close" at bounding box center [690, 480] width 39 height 13
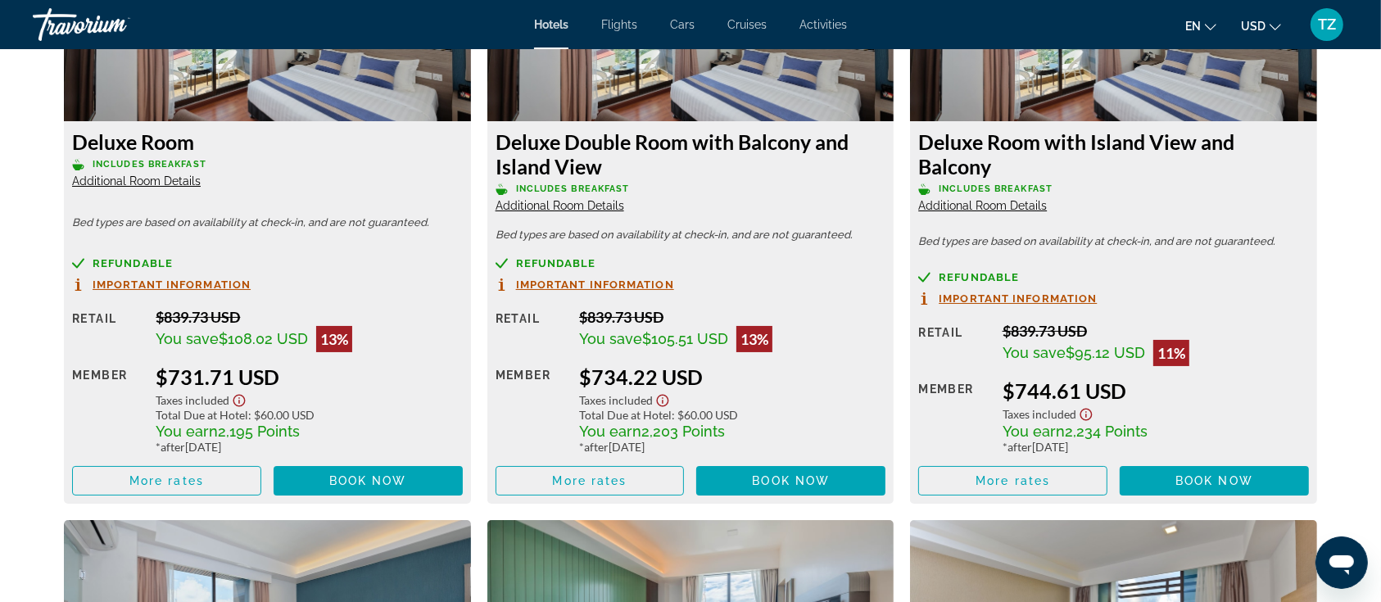
scroll to position [2403, 0]
click at [610, 478] on span "More rates" at bounding box center [590, 480] width 75 height 13
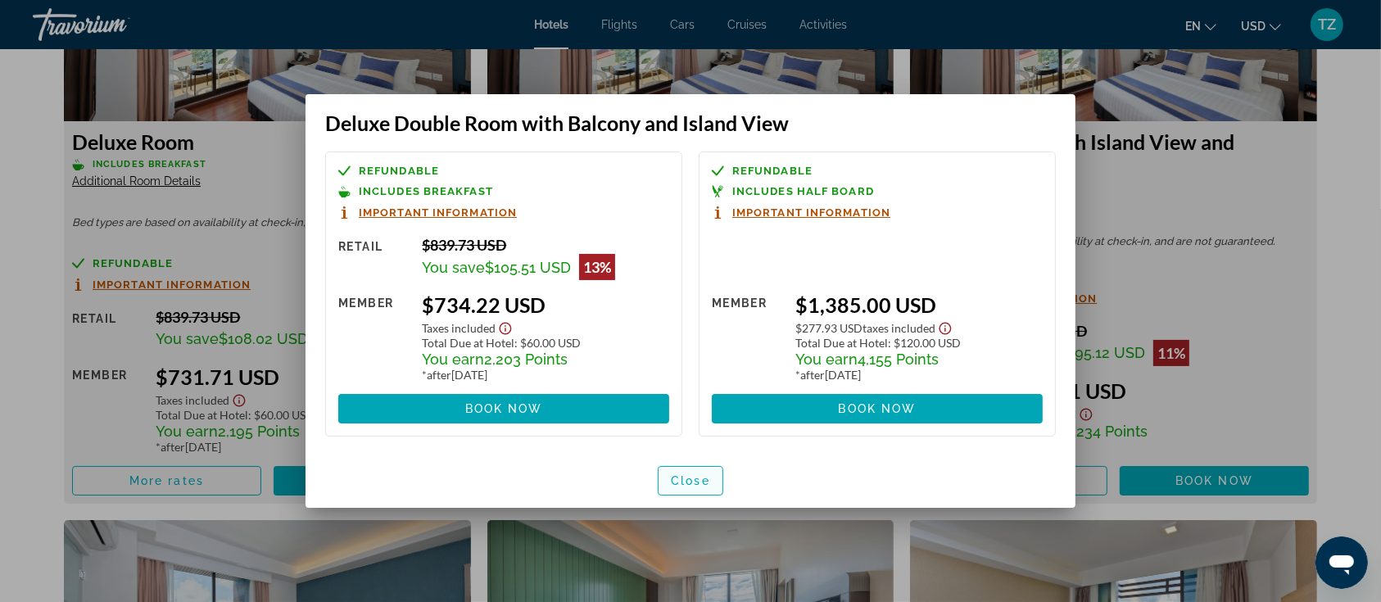
click at [705, 482] on span "Close" at bounding box center [690, 480] width 39 height 13
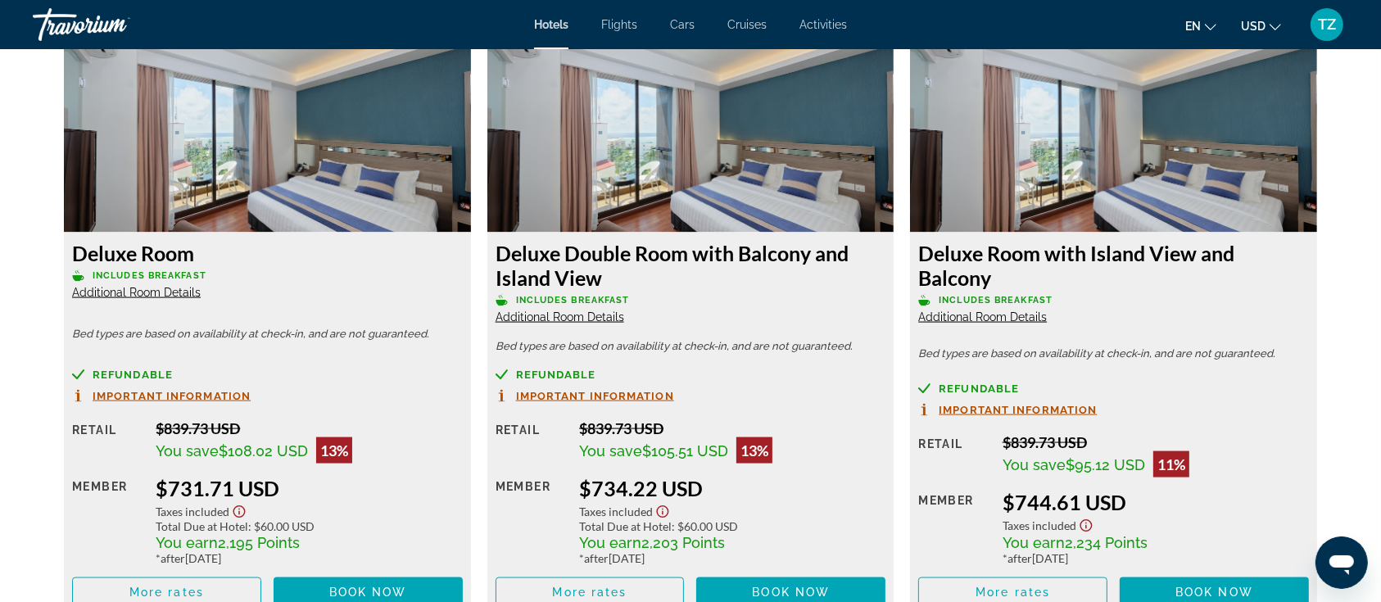
scroll to position [2294, 0]
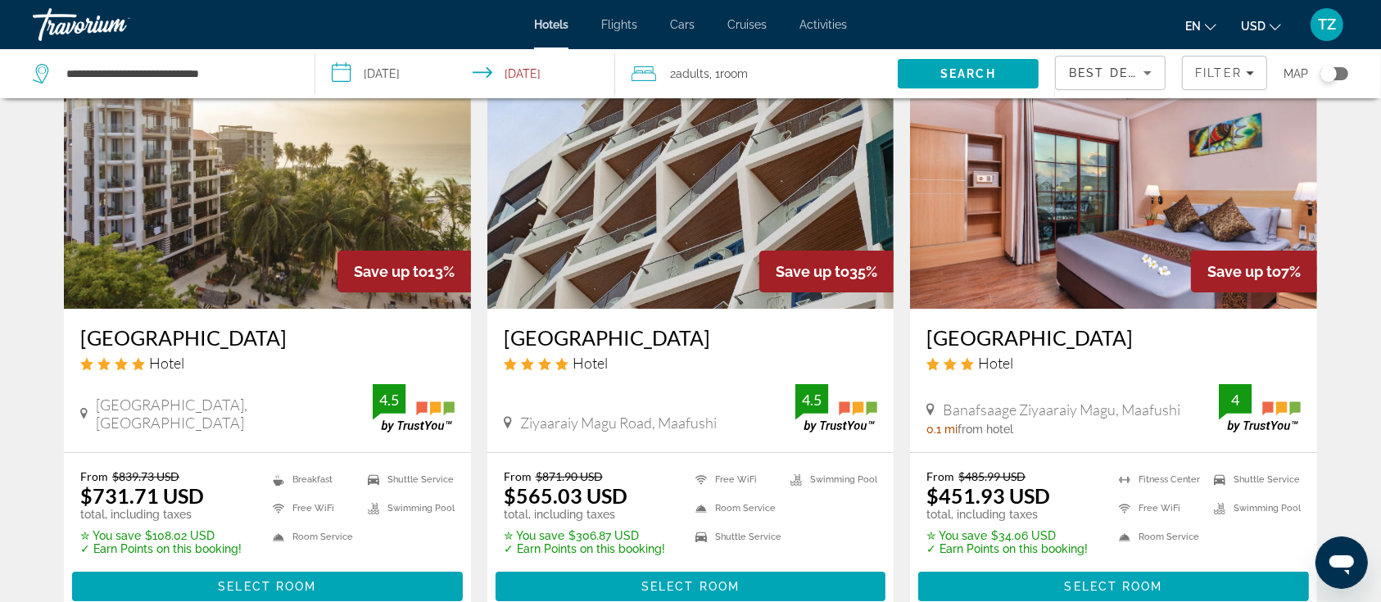
scroll to position [218, 0]
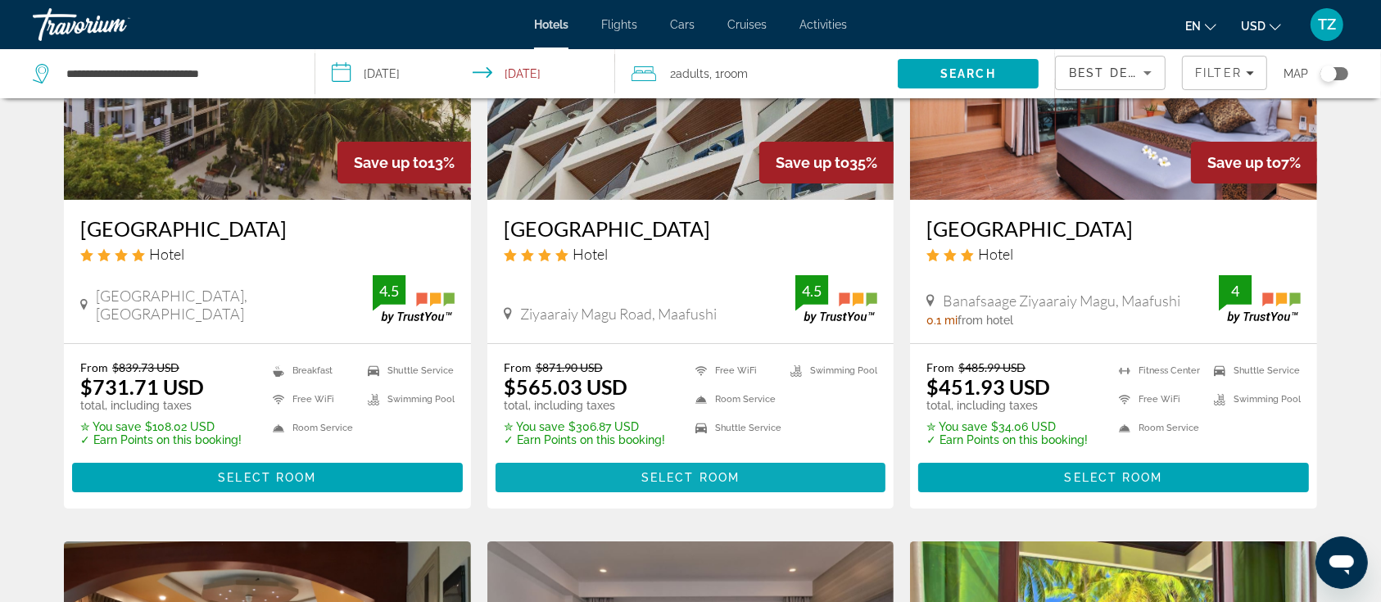
click at [673, 476] on span "Select Room" at bounding box center [690, 477] width 98 height 13
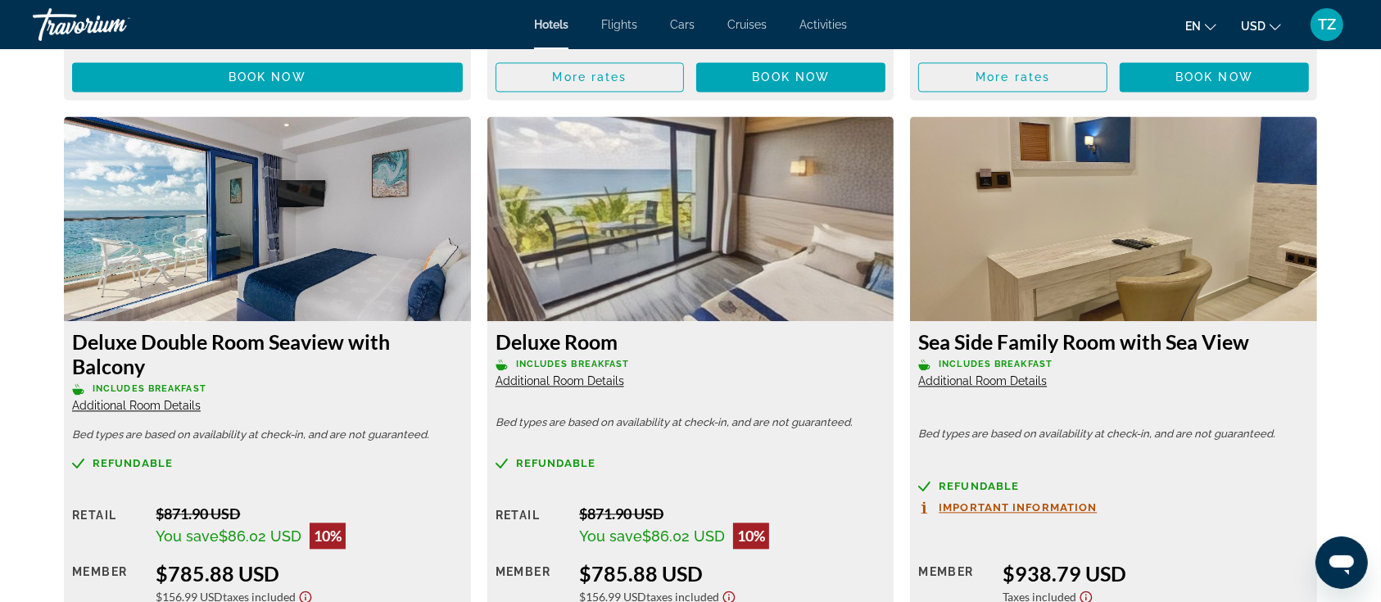
scroll to position [3495, 0]
